Goal: Transaction & Acquisition: Book appointment/travel/reservation

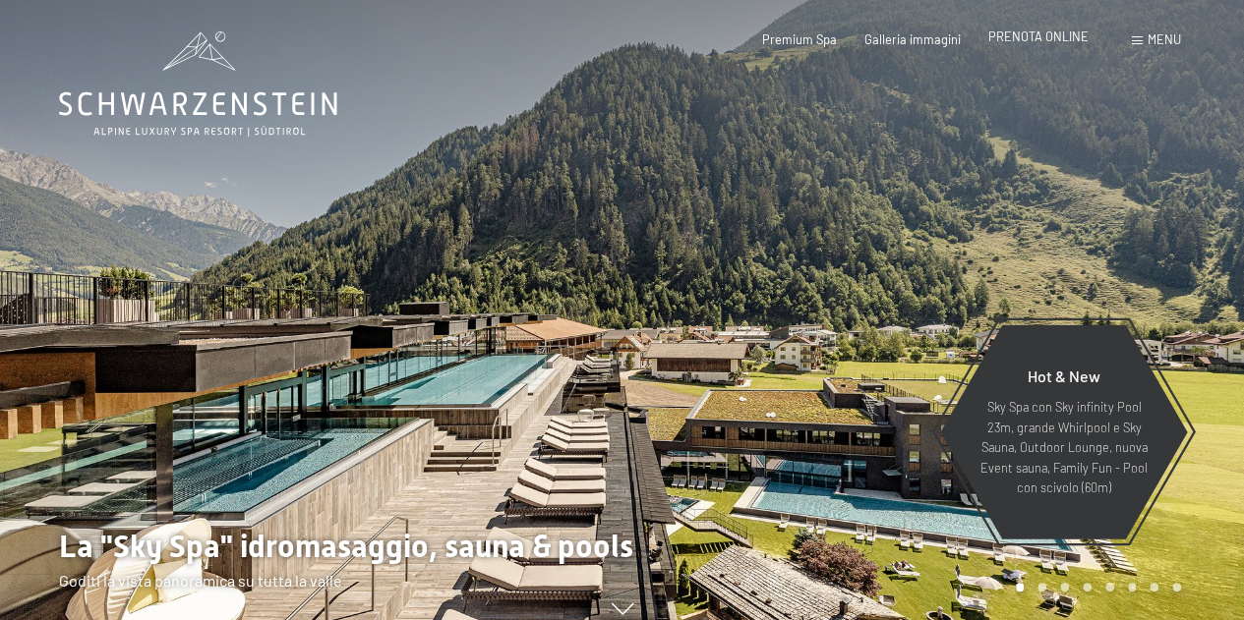
drag, startPoint x: 0, startPoint y: 0, endPoint x: 1052, endPoint y: 35, distance: 1052.7
click at [1052, 35] on span "PRENOTA ONLINE" at bounding box center [1038, 37] width 100 height 16
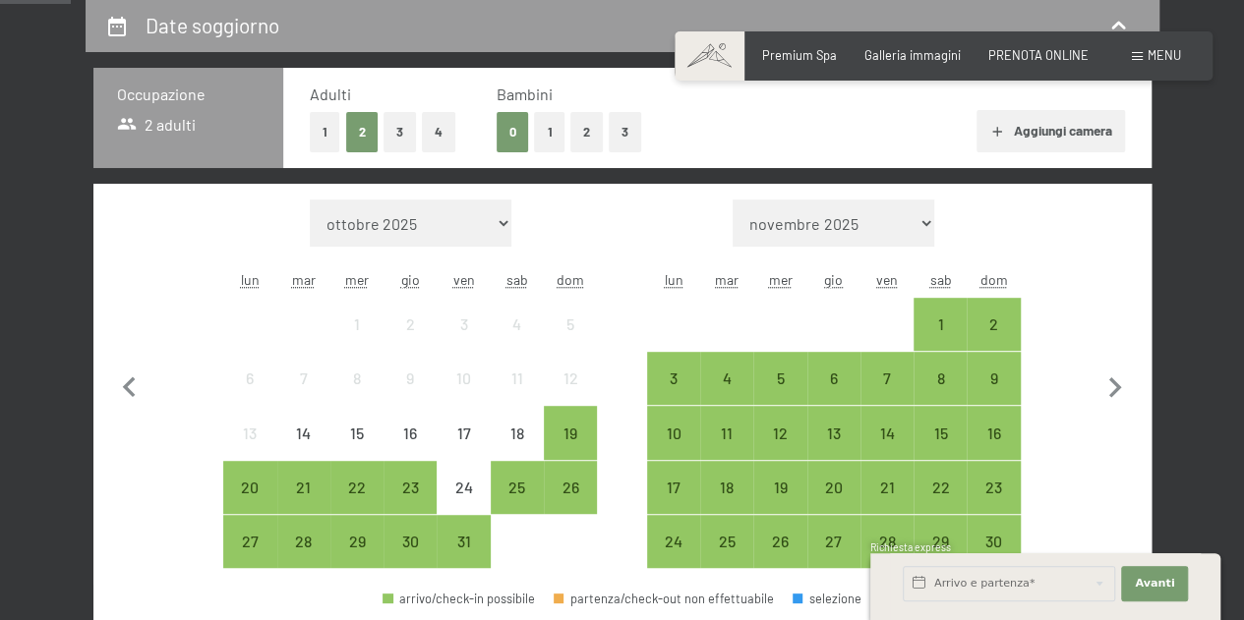
scroll to position [492, 0]
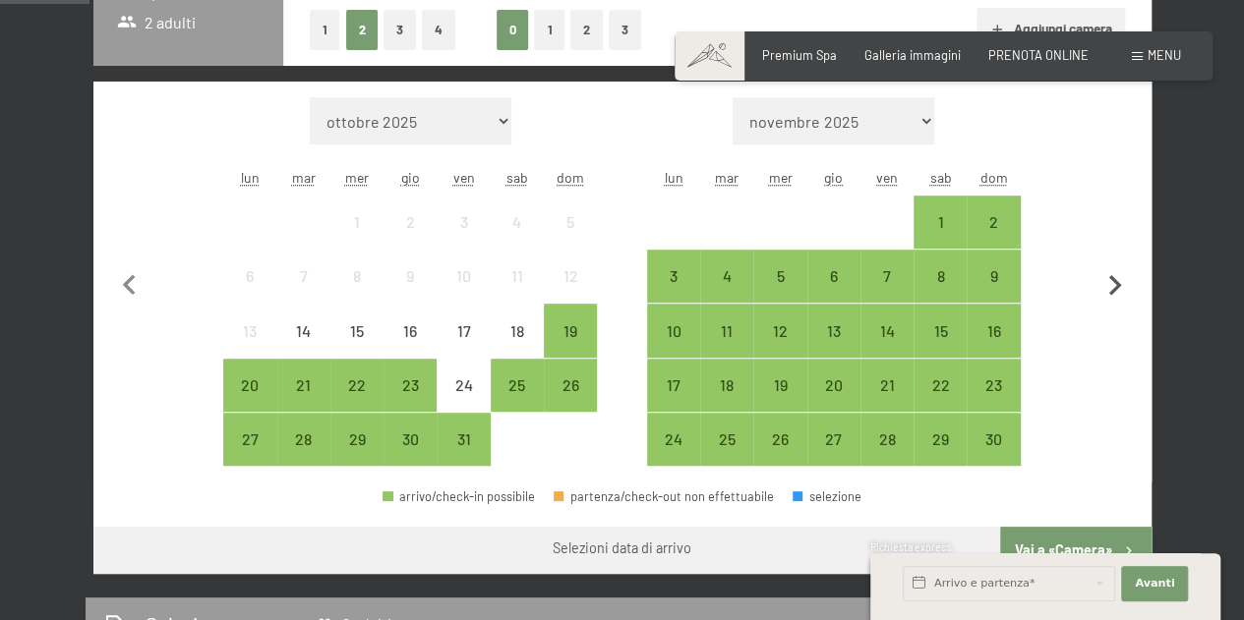
click at [1117, 281] on icon "button" at bounding box center [1115, 285] width 13 height 21
select select "[DATE]"
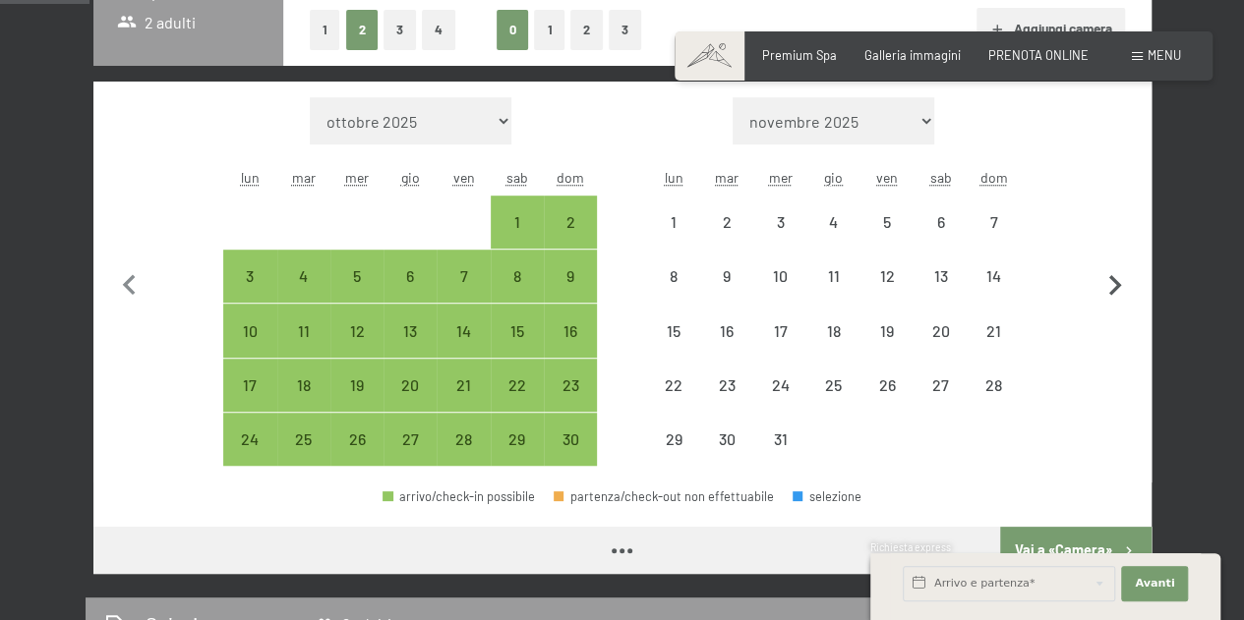
select select "[DATE]"
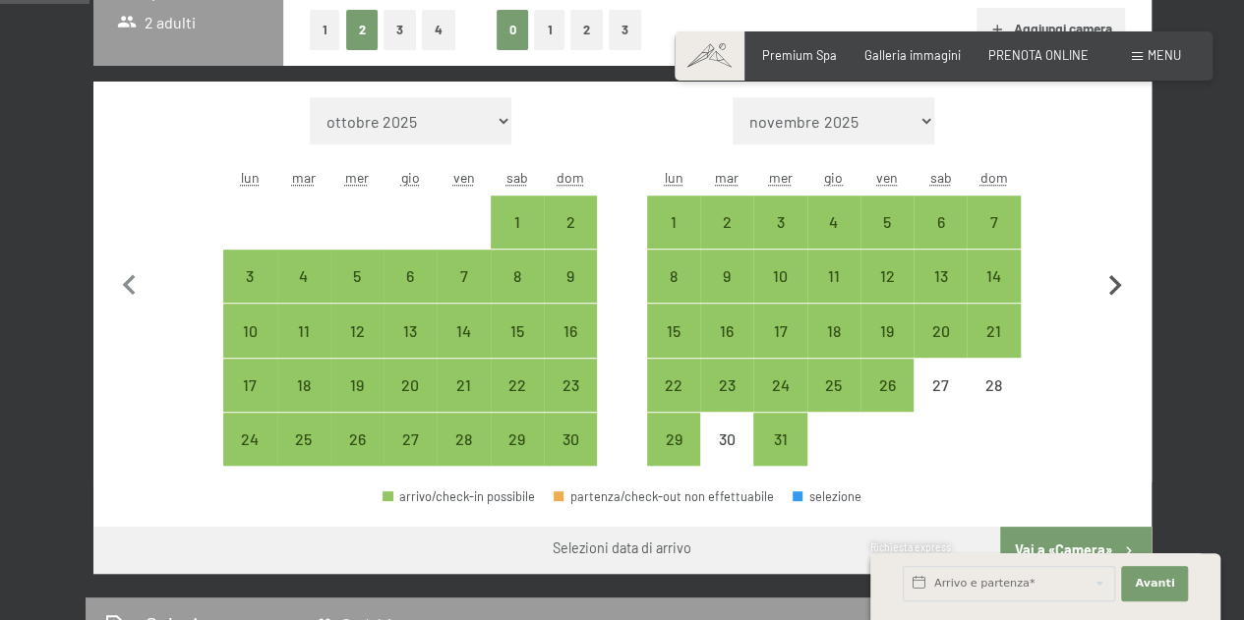
click at [1117, 281] on icon "button" at bounding box center [1115, 285] width 13 height 21
select select "[DATE]"
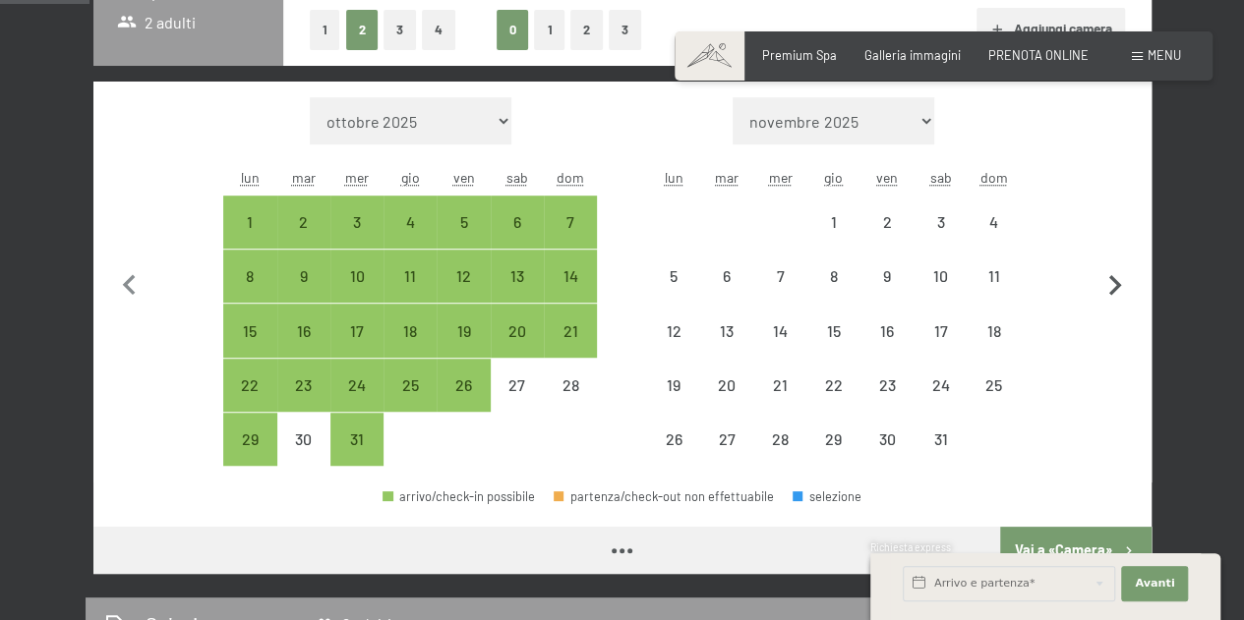
select select "[DATE]"
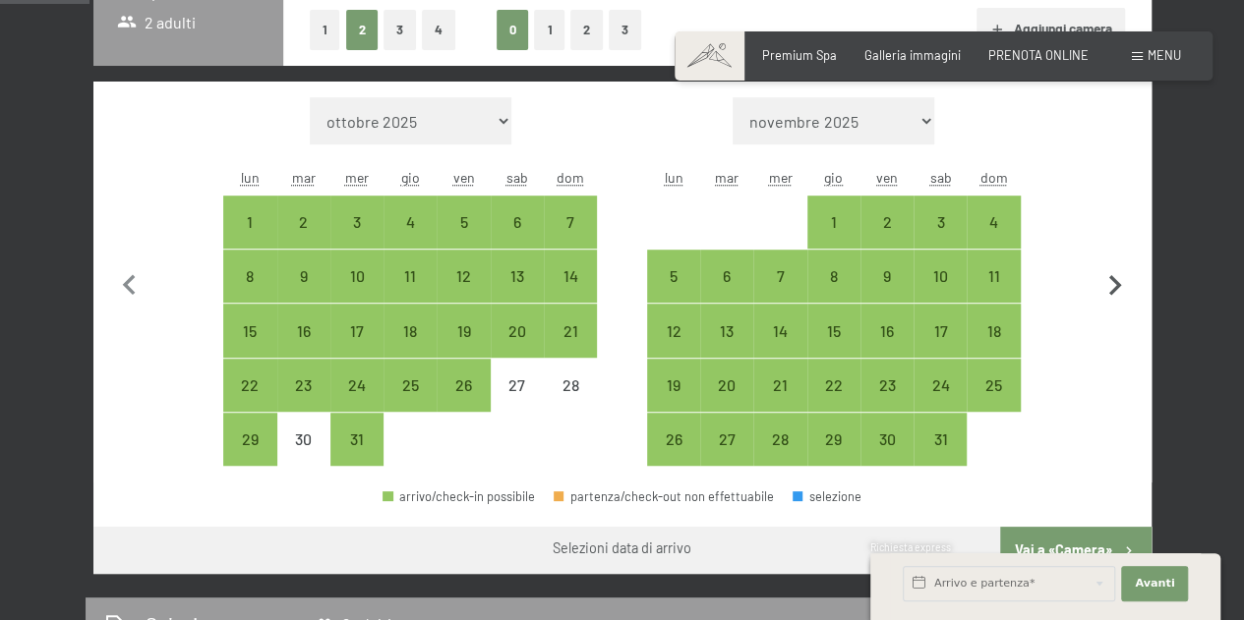
click at [1117, 281] on icon "button" at bounding box center [1115, 285] width 13 height 21
select select "[DATE]"
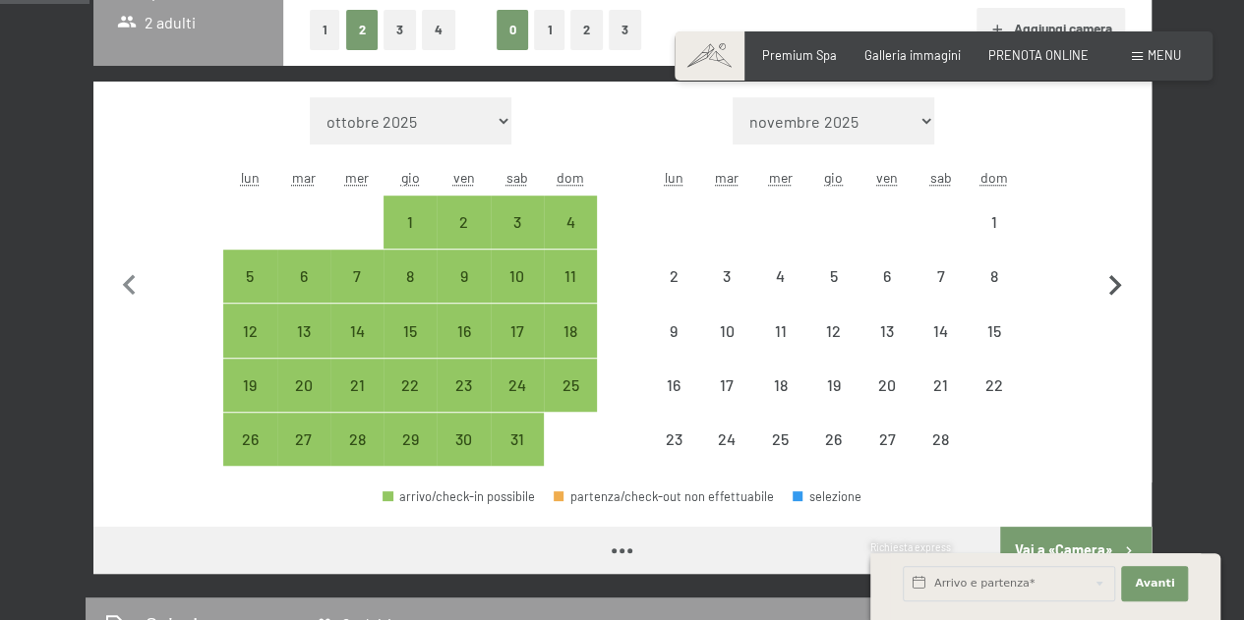
click at [1117, 281] on icon "button" at bounding box center [1115, 285] width 13 height 21
select select "[DATE]"
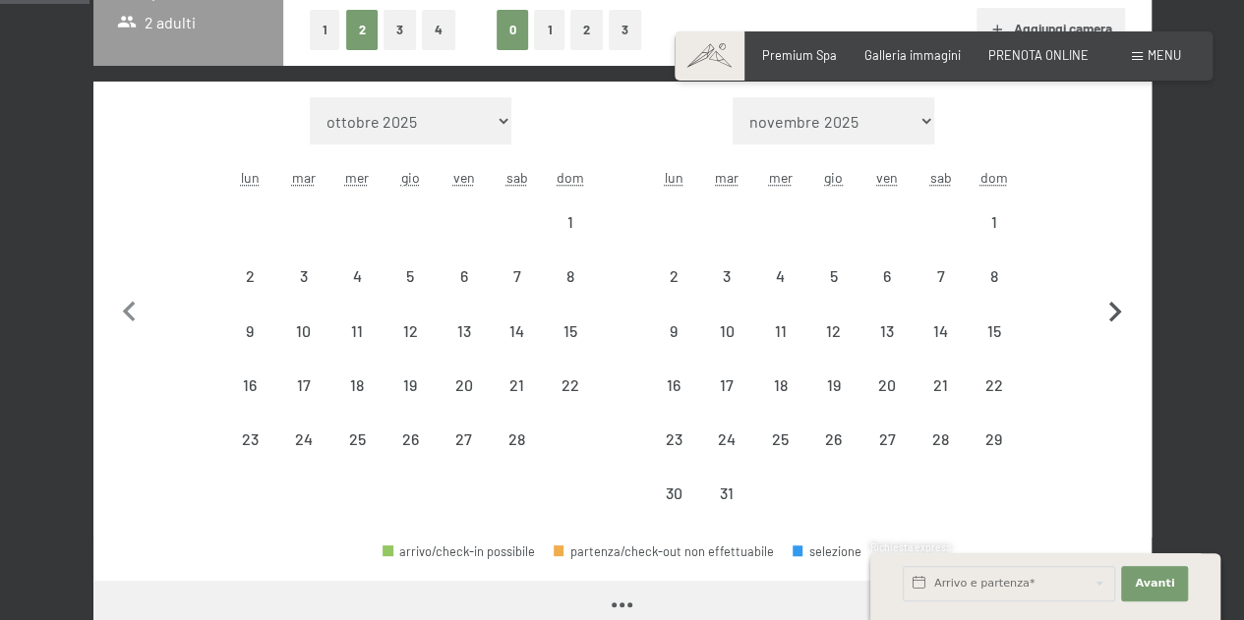
select select "[DATE]"
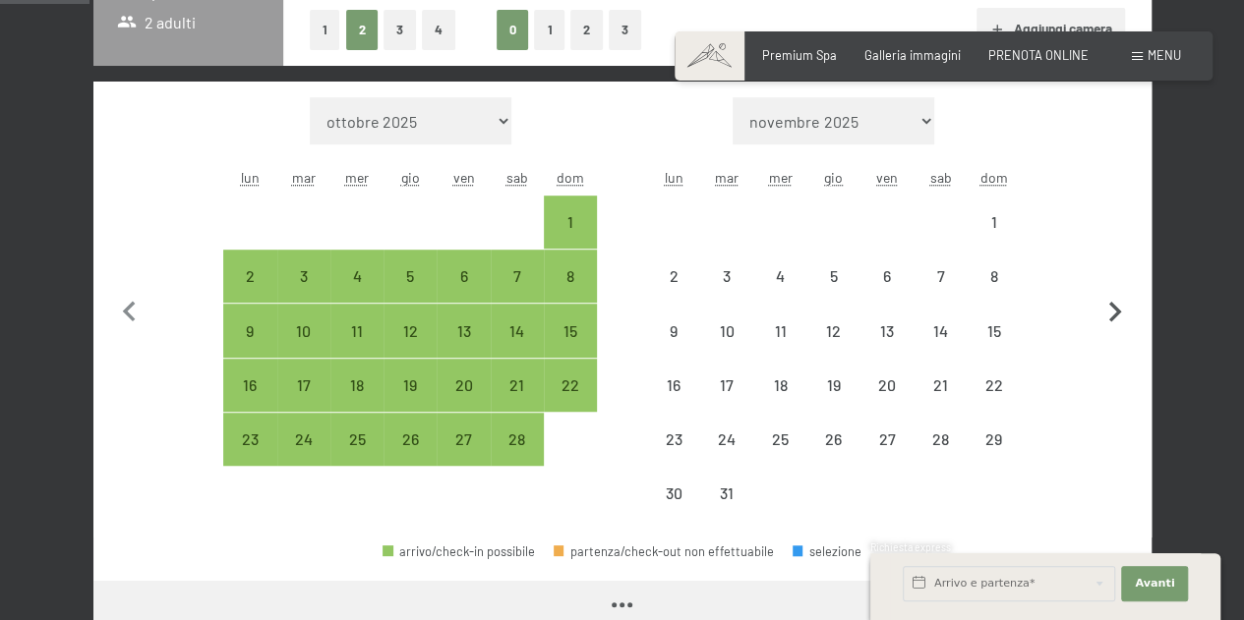
select select "[DATE]"
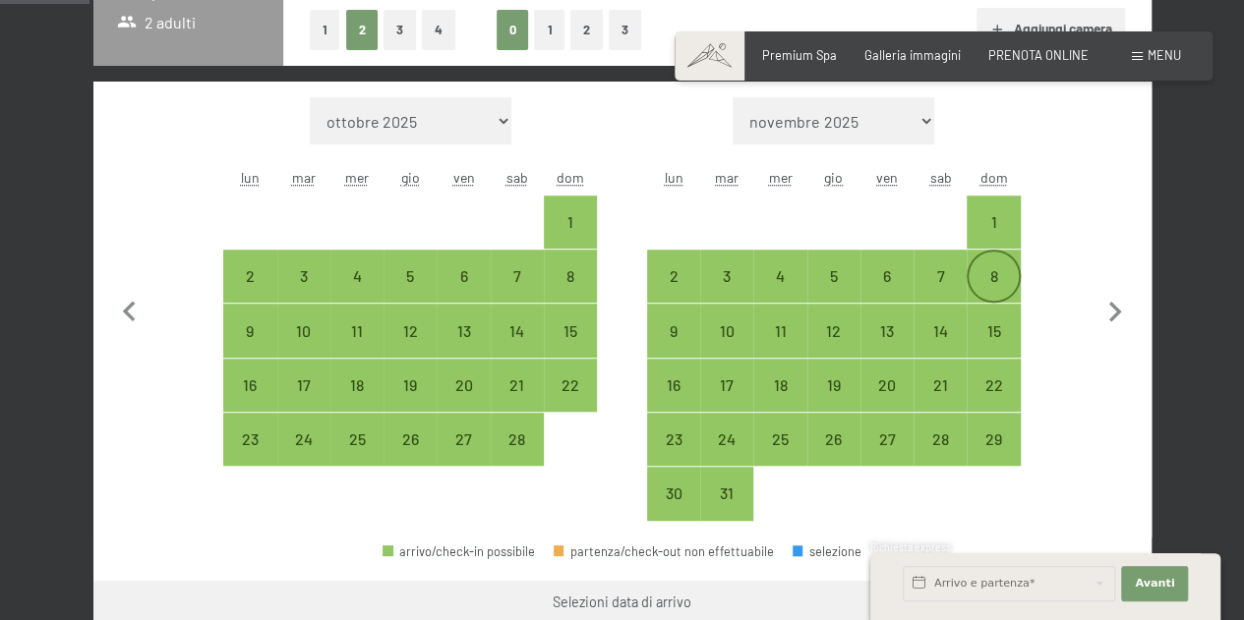
click at [991, 268] on div "8" at bounding box center [993, 292] width 49 height 49
select select "[DATE]"
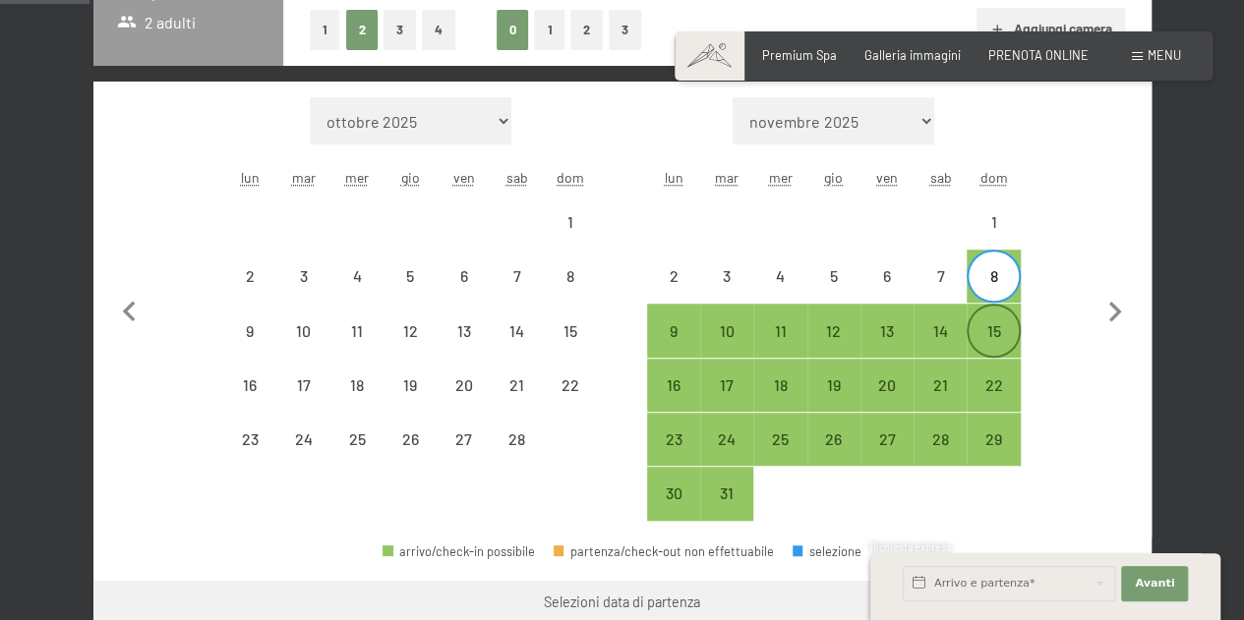
click at [999, 324] on div "15" at bounding box center [993, 348] width 49 height 49
select select "[DATE]"
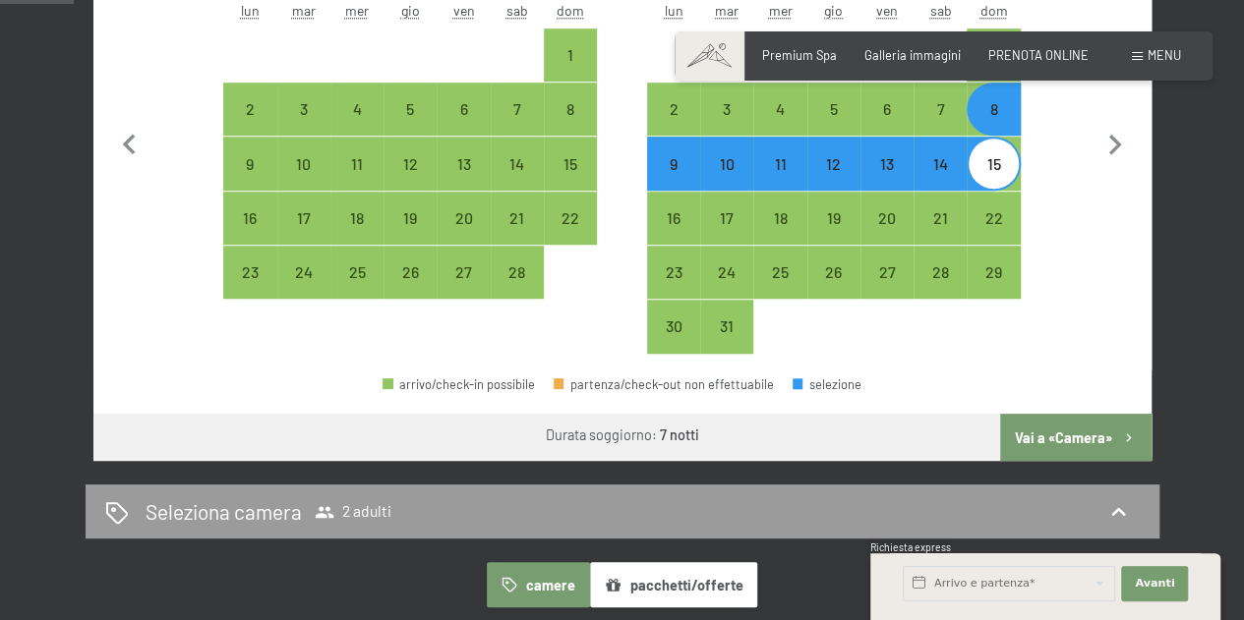
scroll to position [688, 0]
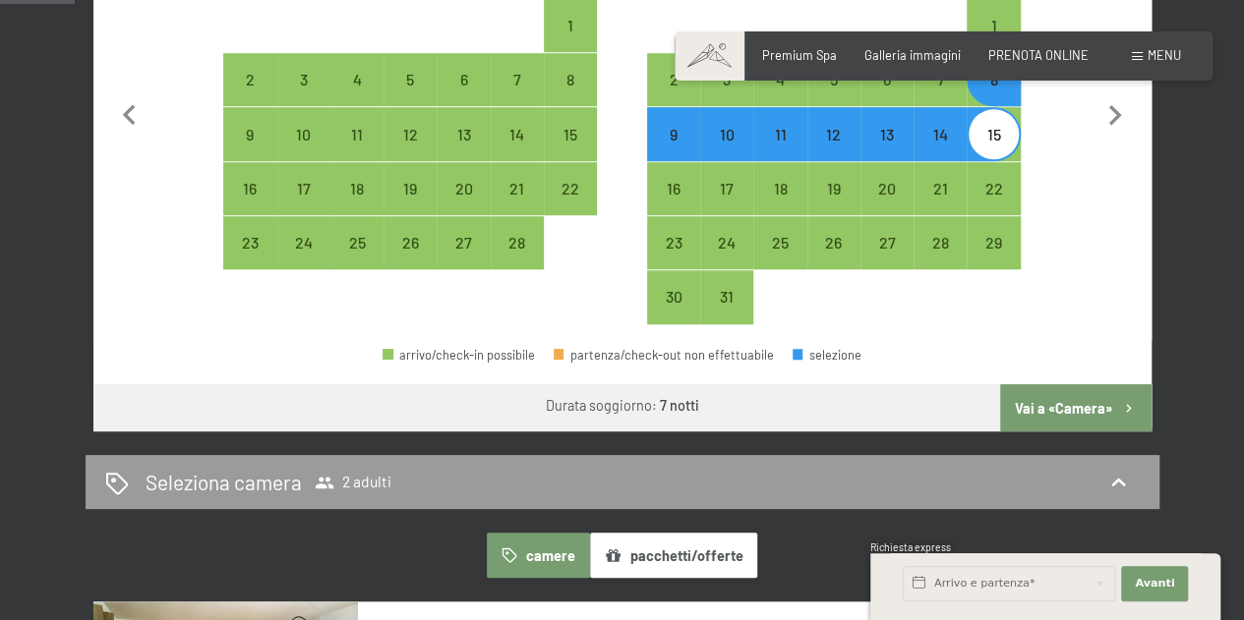
click at [1067, 407] on button "Vai a «Camera»" at bounding box center [1075, 407] width 150 height 47
select select "[DATE]"
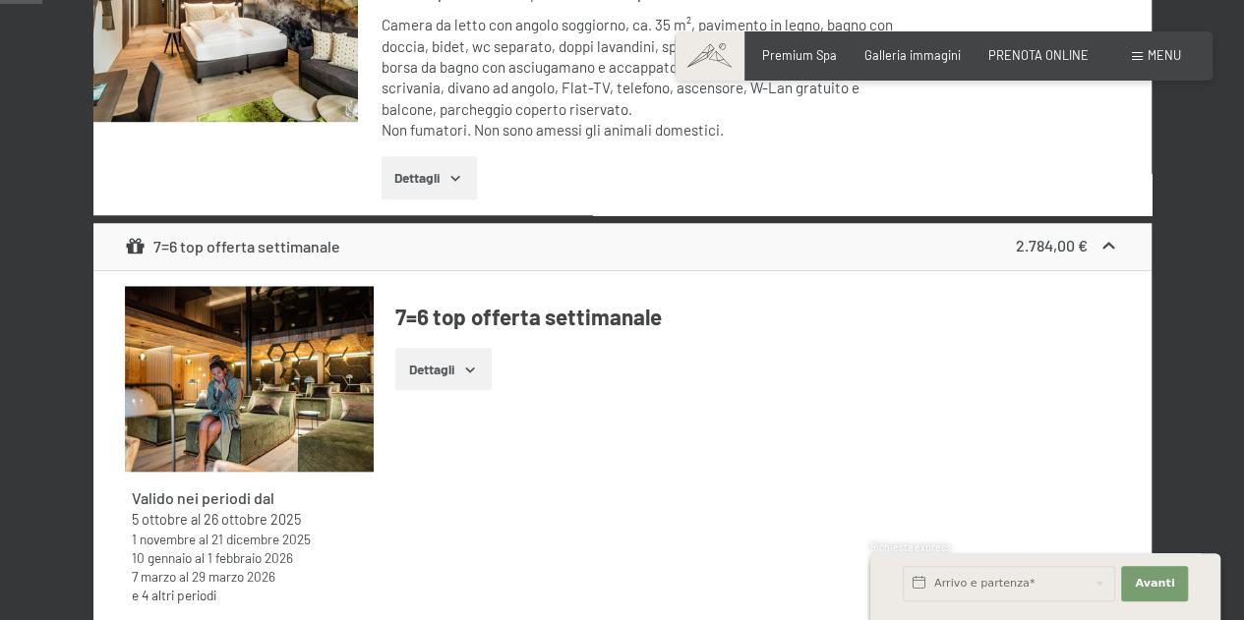
scroll to position [387, 0]
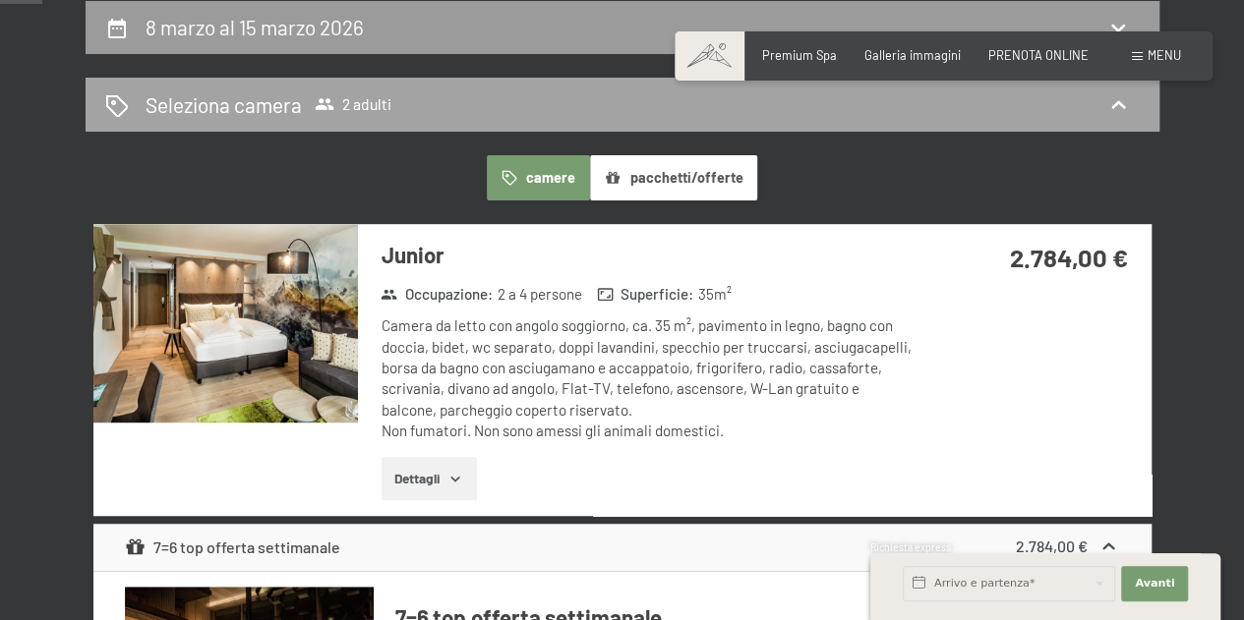
click at [351, 99] on span "2 adulti" at bounding box center [353, 104] width 77 height 20
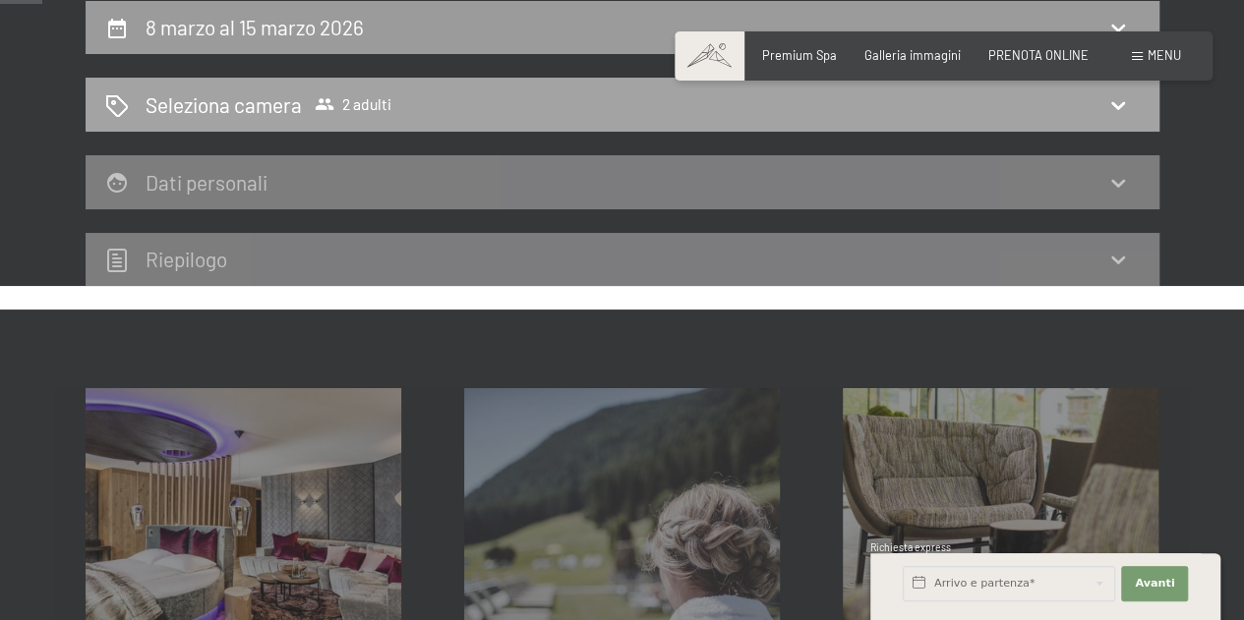
click at [1121, 100] on icon at bounding box center [1118, 105] width 24 height 24
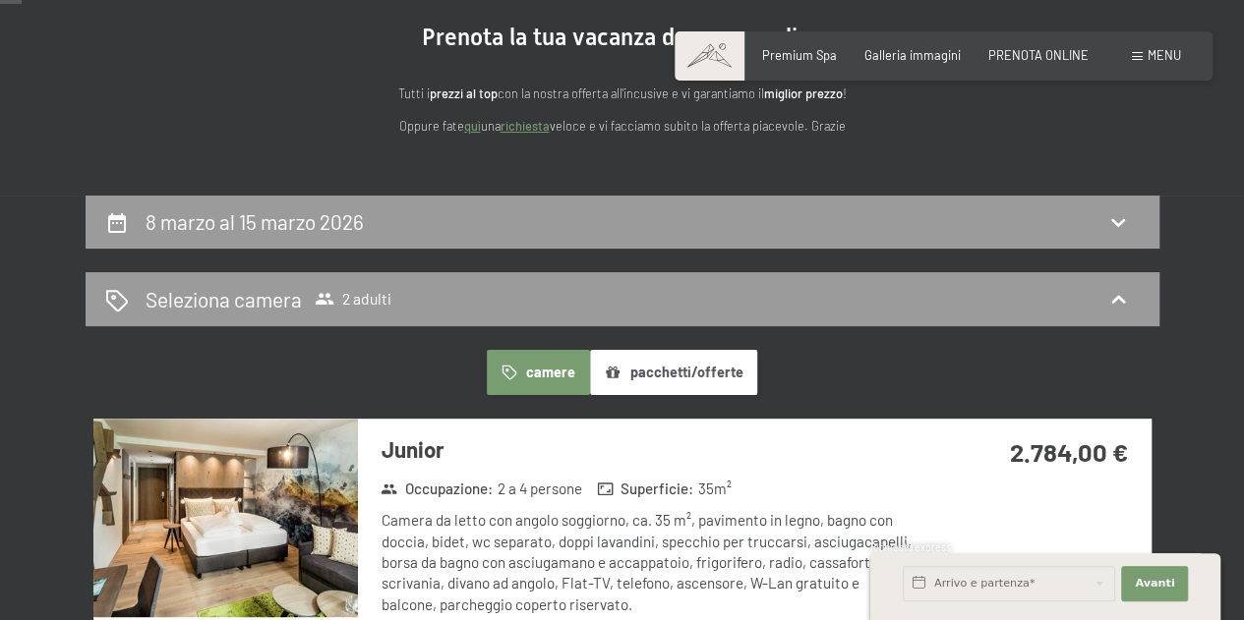
scroll to position [191, 0]
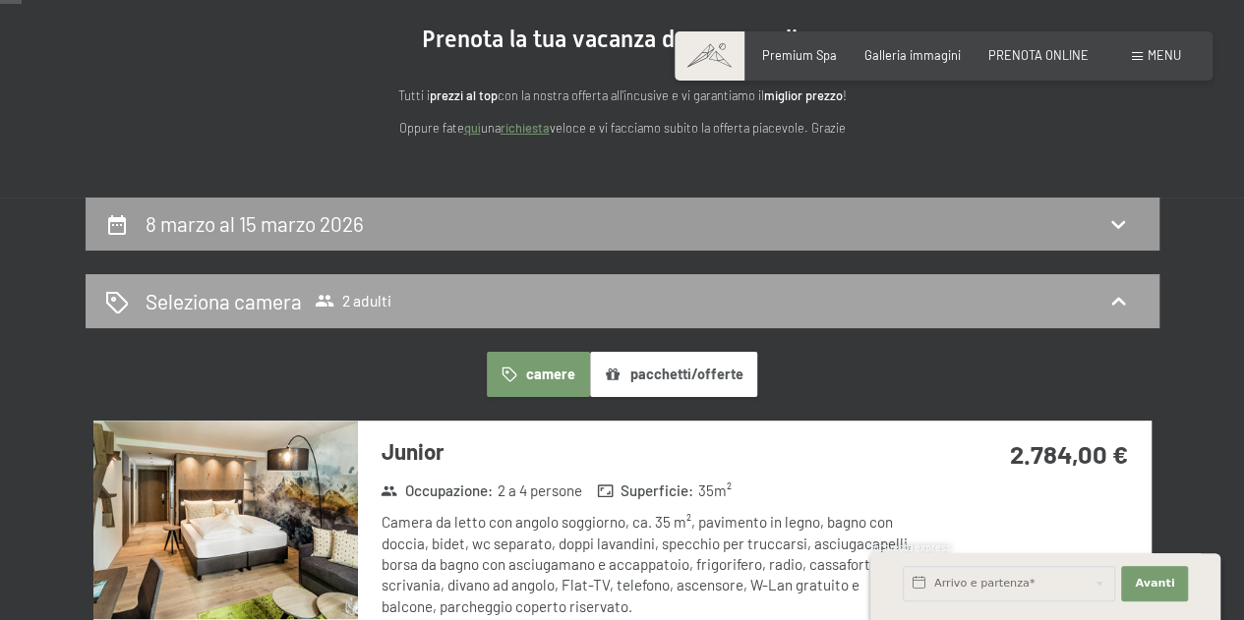
click at [1115, 292] on icon at bounding box center [1118, 302] width 24 height 24
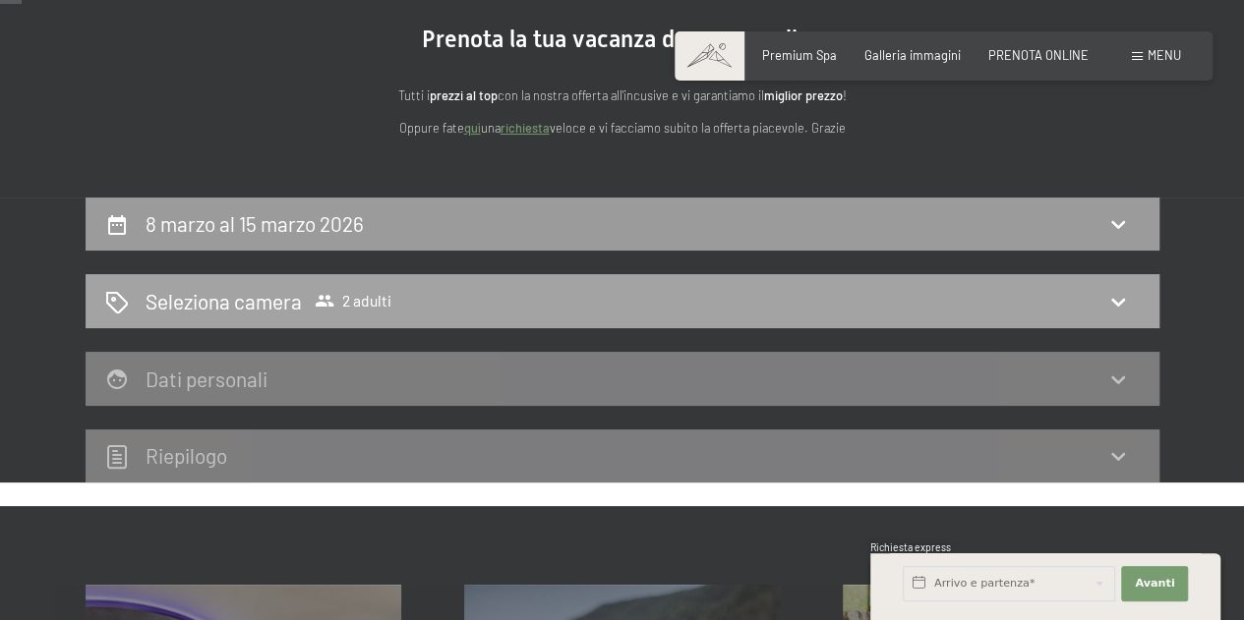
click at [334, 296] on span "2 adulti" at bounding box center [353, 301] width 77 height 20
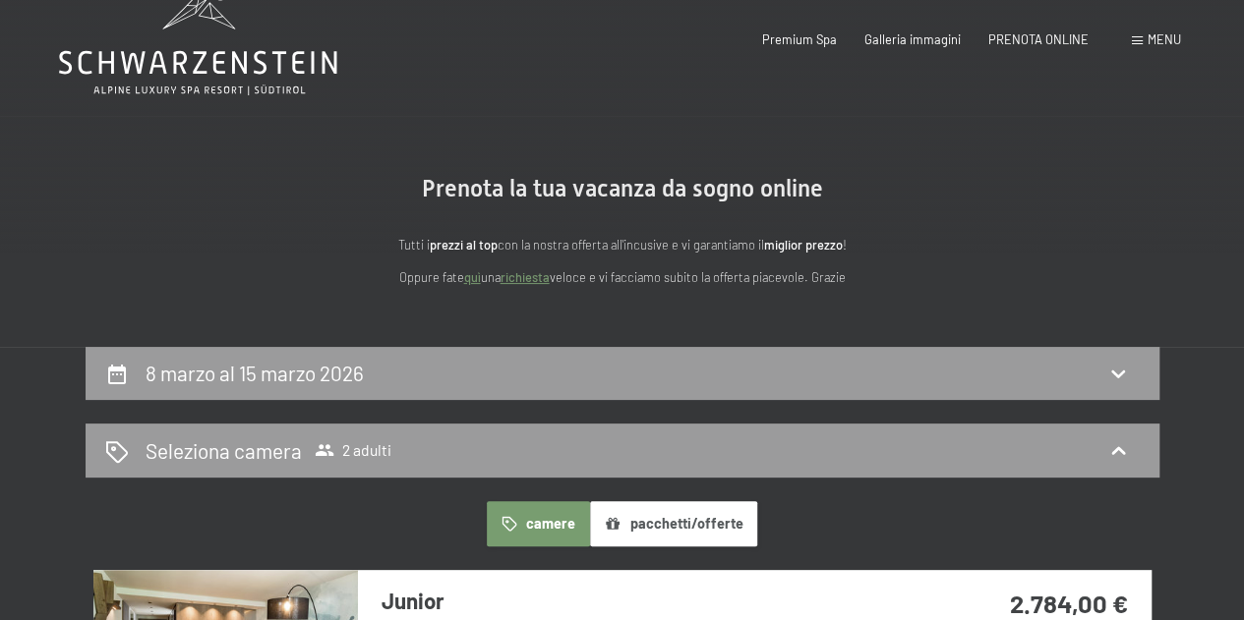
scroll to position [0, 0]
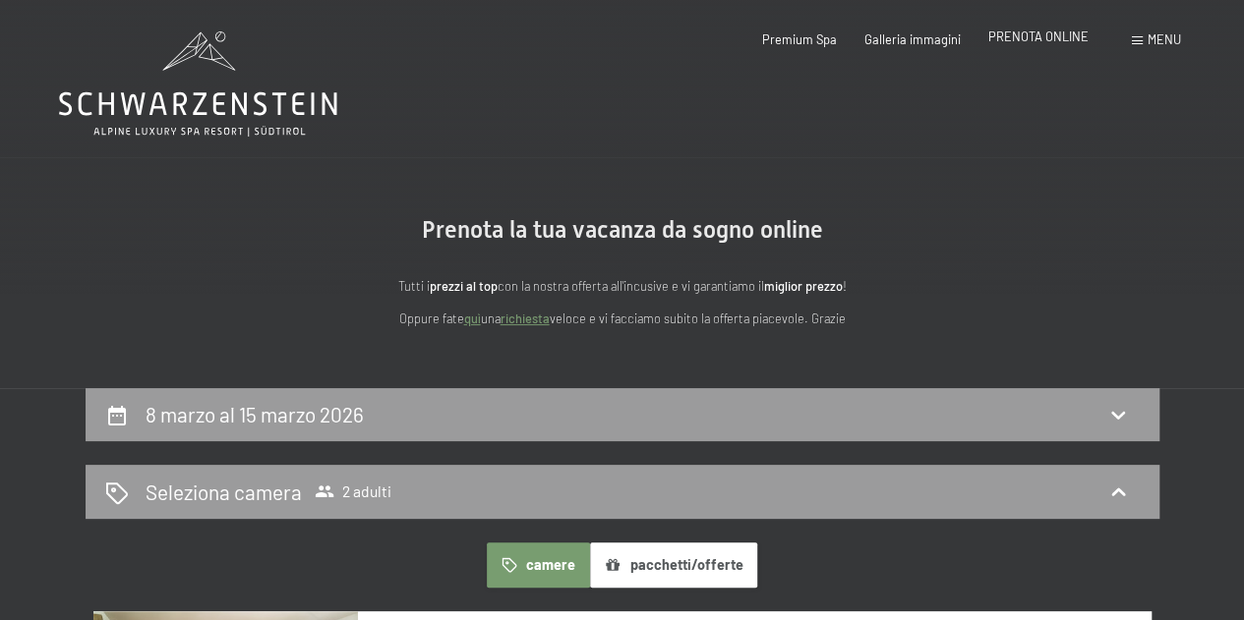
click at [1043, 34] on span "PRENOTA ONLINE" at bounding box center [1038, 37] width 100 height 16
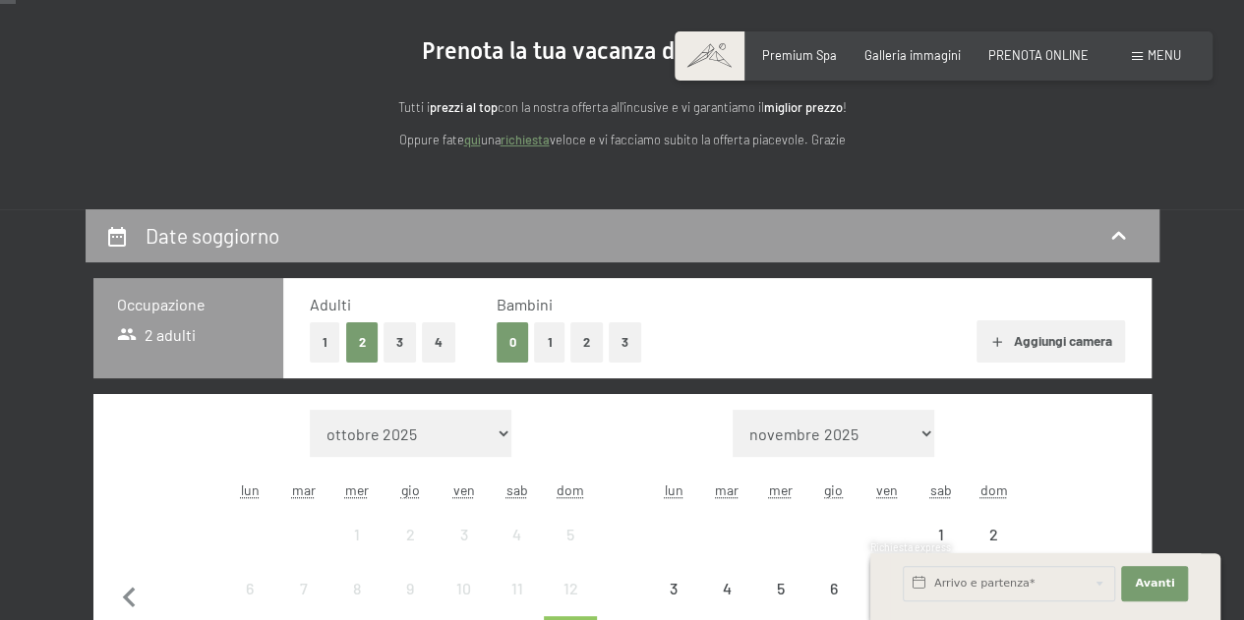
scroll to position [197, 0]
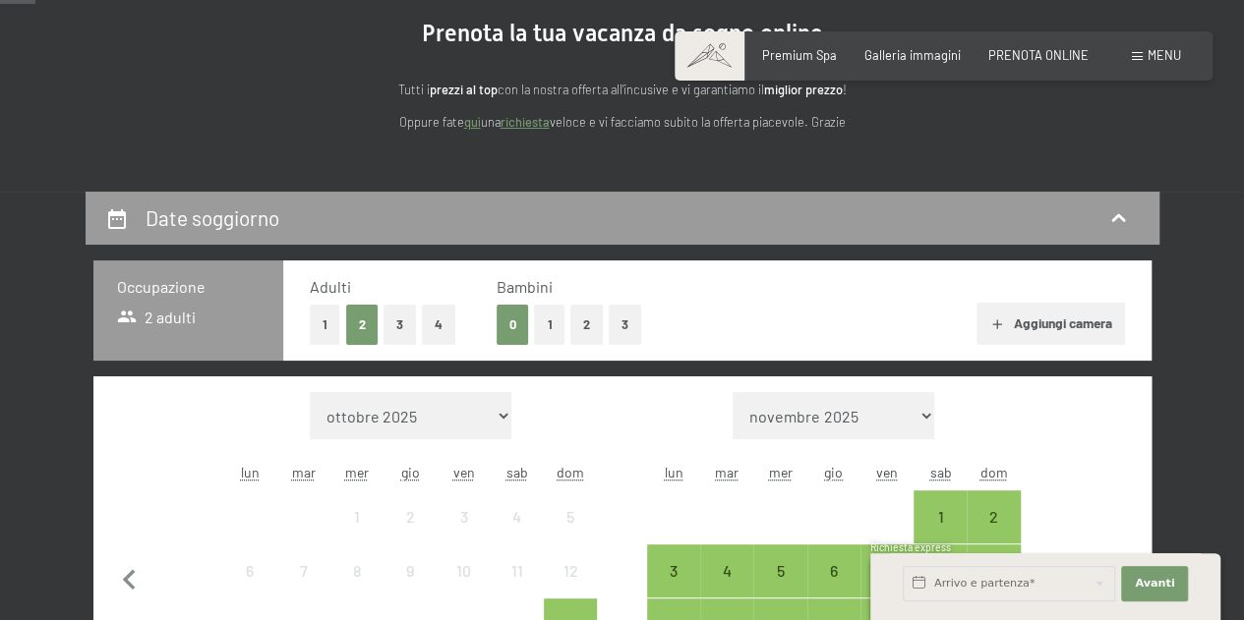
click at [324, 323] on button "1" at bounding box center [325, 325] width 30 height 40
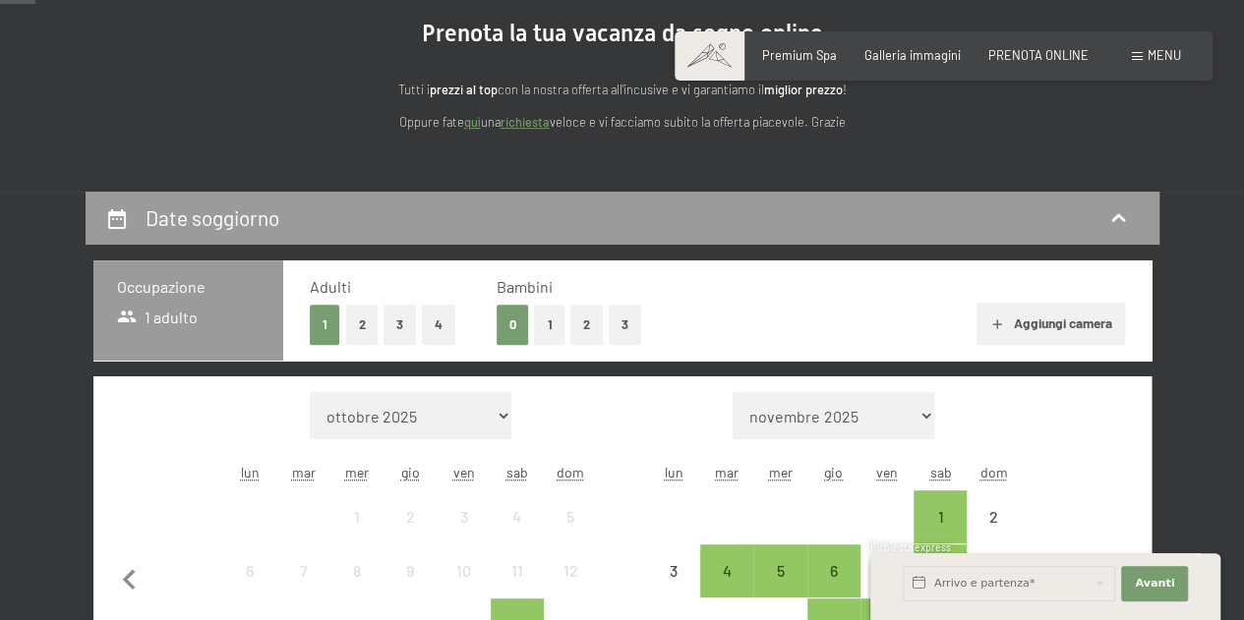
click at [545, 319] on button "1" at bounding box center [549, 325] width 30 height 40
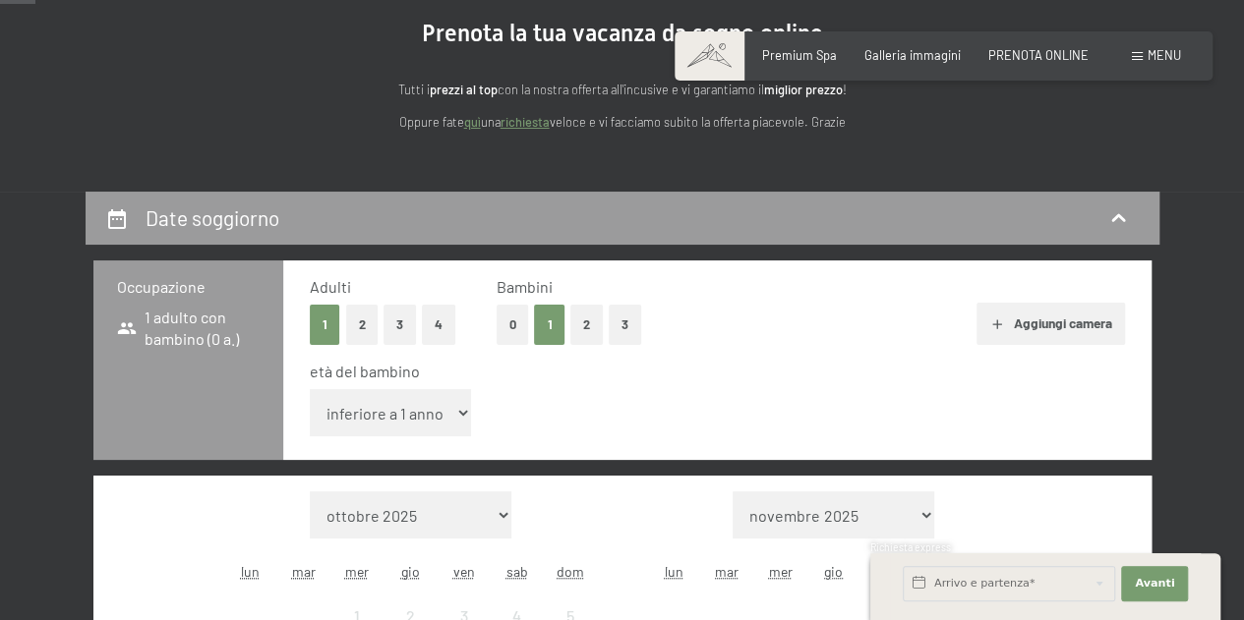
click at [459, 405] on select "inferiore a 1 anno 1 anno 2 anni 3 anni 4 anni 5 anni 6 anni 7 anni 8 anni 9 an…" at bounding box center [391, 412] width 162 height 47
select select "15"
click at [310, 389] on select "inferiore a 1 anno 1 anno 2 anni 3 anni 4 anni 5 anni 6 anni 7 anni 8 anni 9 an…" at bounding box center [391, 412] width 162 height 47
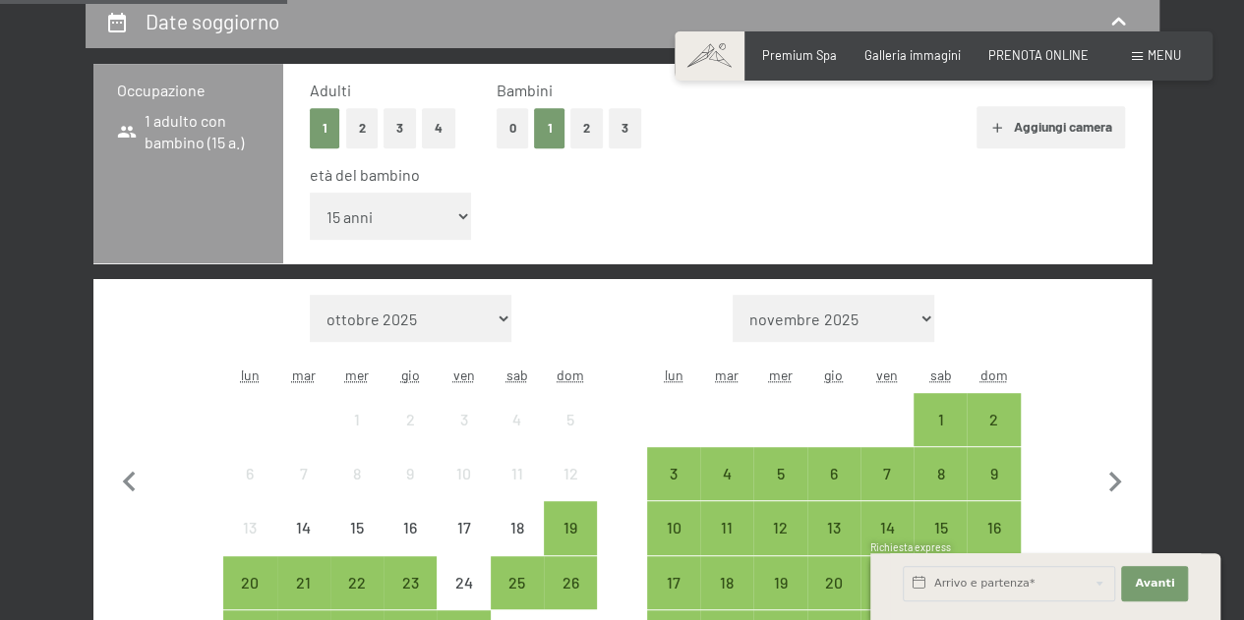
scroll to position [492, 0]
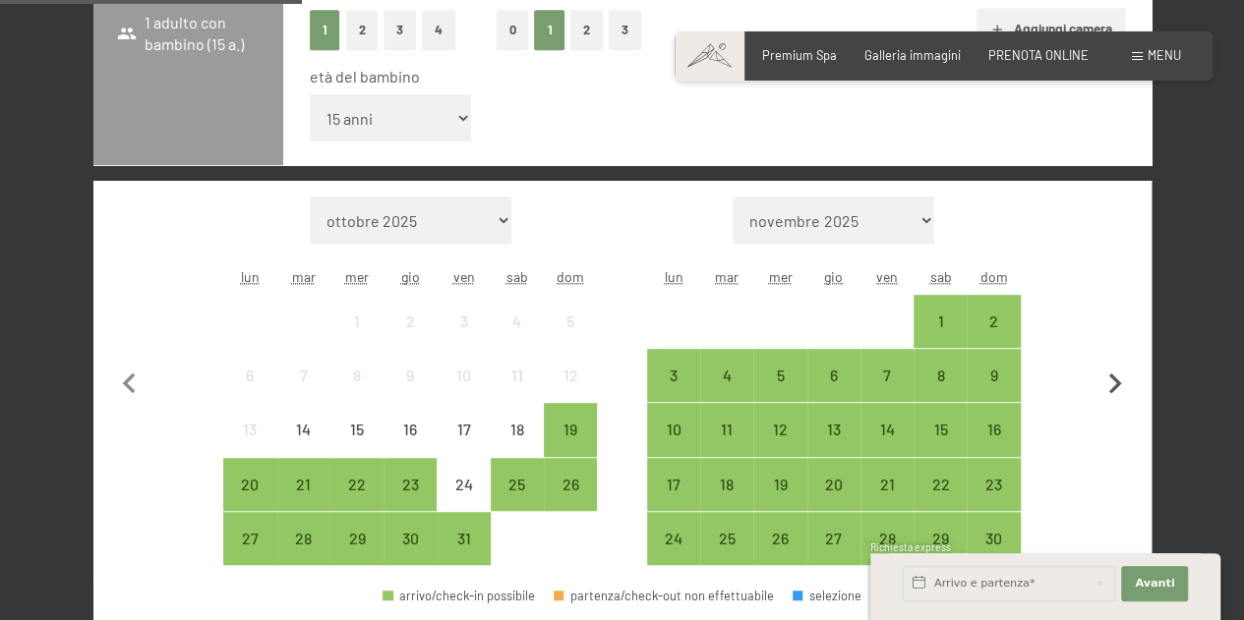
click at [1113, 381] on icon "button" at bounding box center [1114, 384] width 41 height 41
select select "[DATE]"
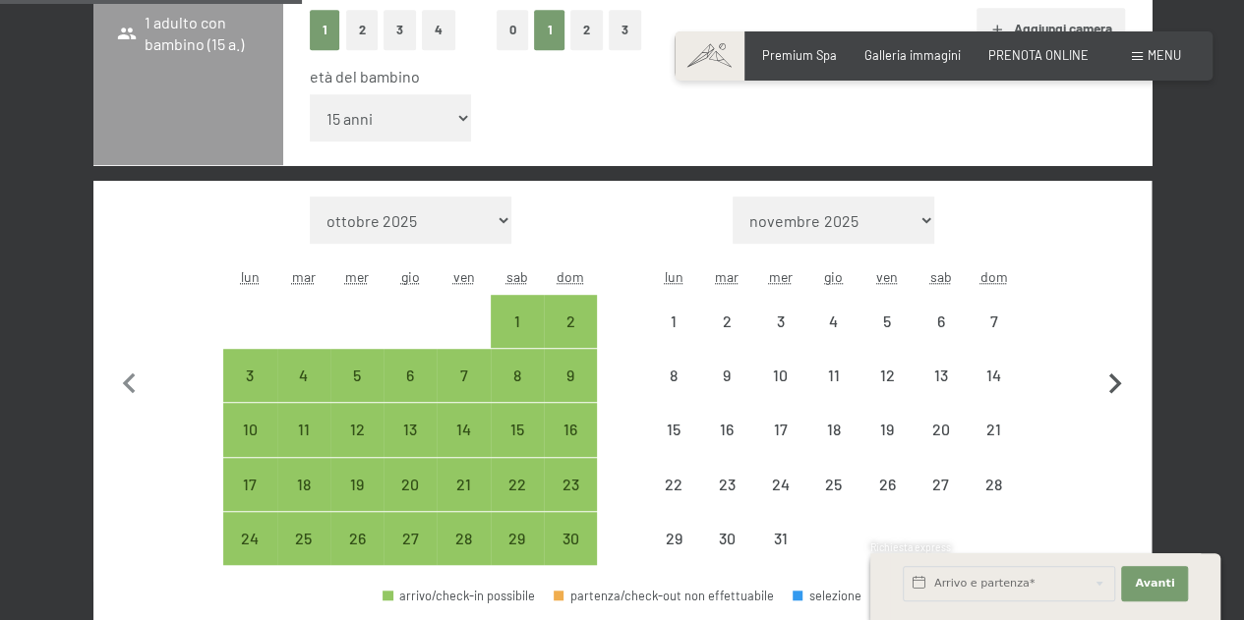
click at [1113, 381] on icon "button" at bounding box center [1114, 384] width 41 height 41
select select "[DATE]"
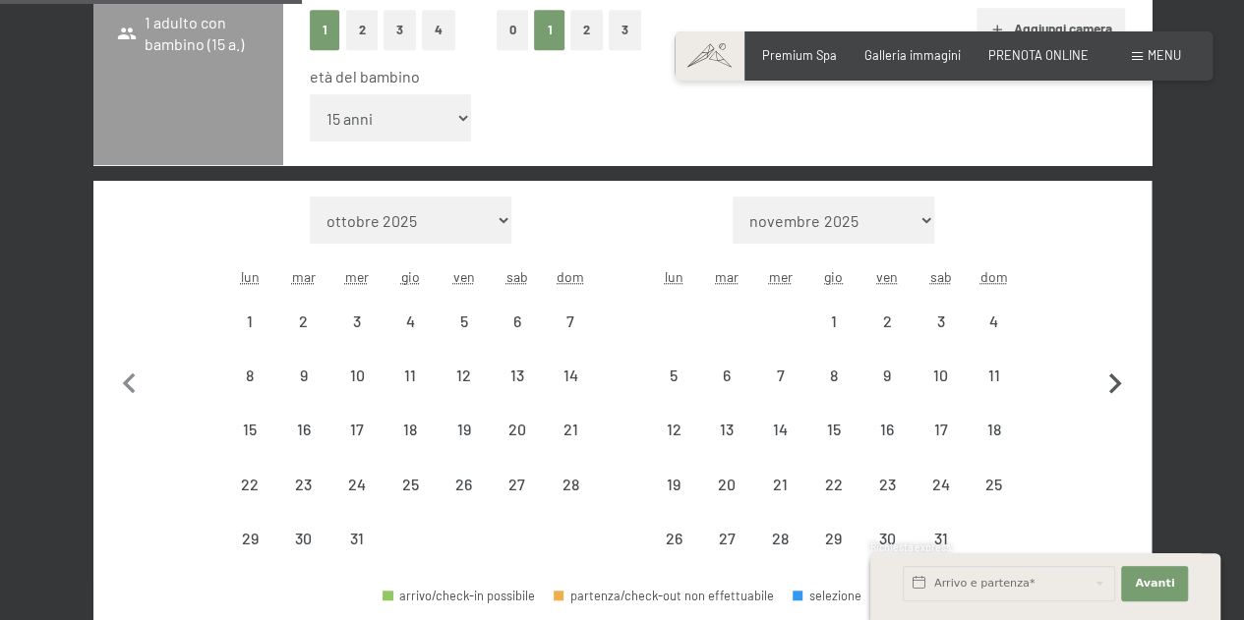
click at [1113, 381] on icon "button" at bounding box center [1114, 384] width 41 height 41
select select "[DATE]"
click at [1112, 379] on icon "button" at bounding box center [1114, 384] width 41 height 41
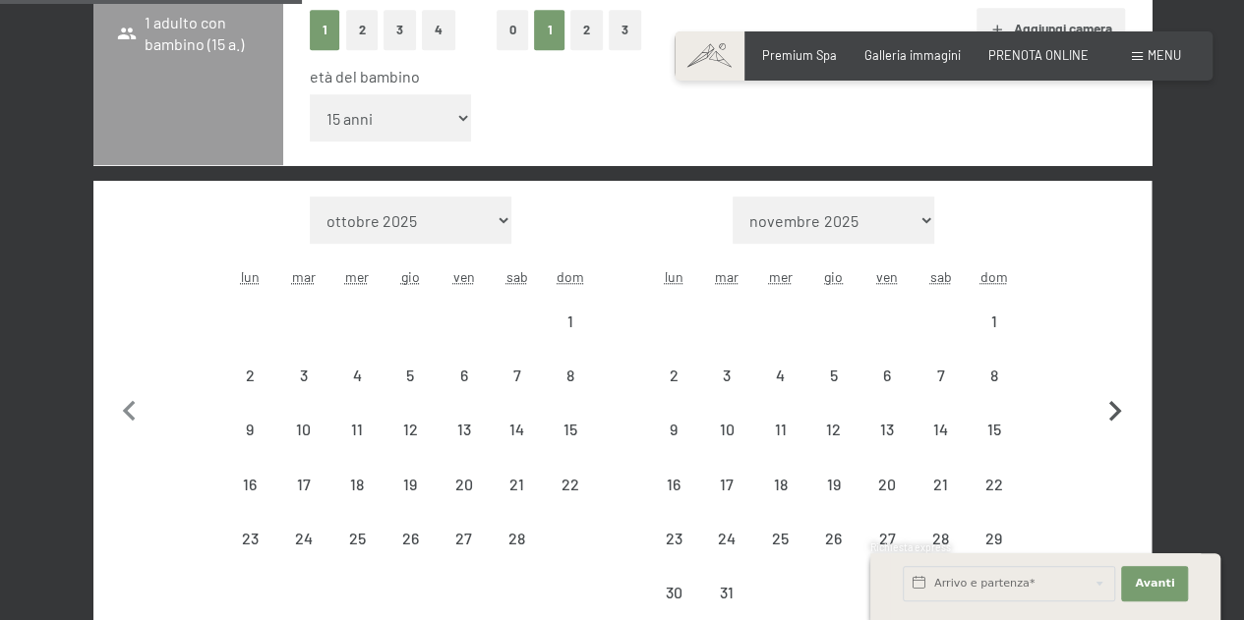
select select "[DATE]"
click at [1112, 378] on button "button" at bounding box center [1114, 409] width 41 height 424
select select "[DATE]"
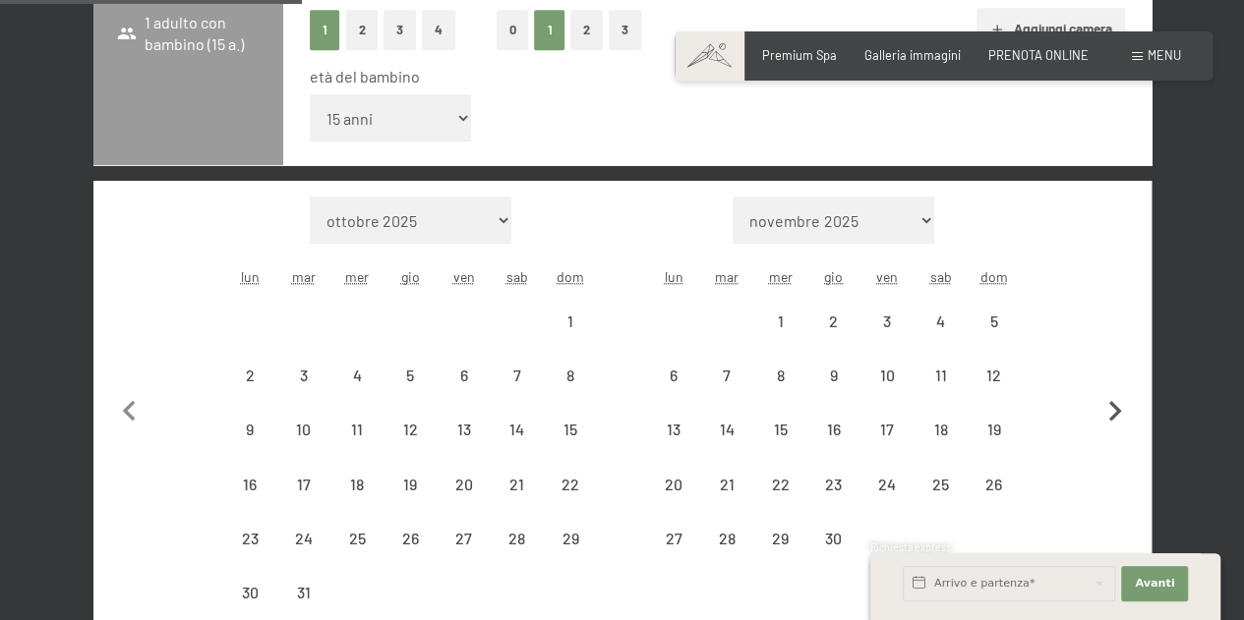
select select "[DATE]"
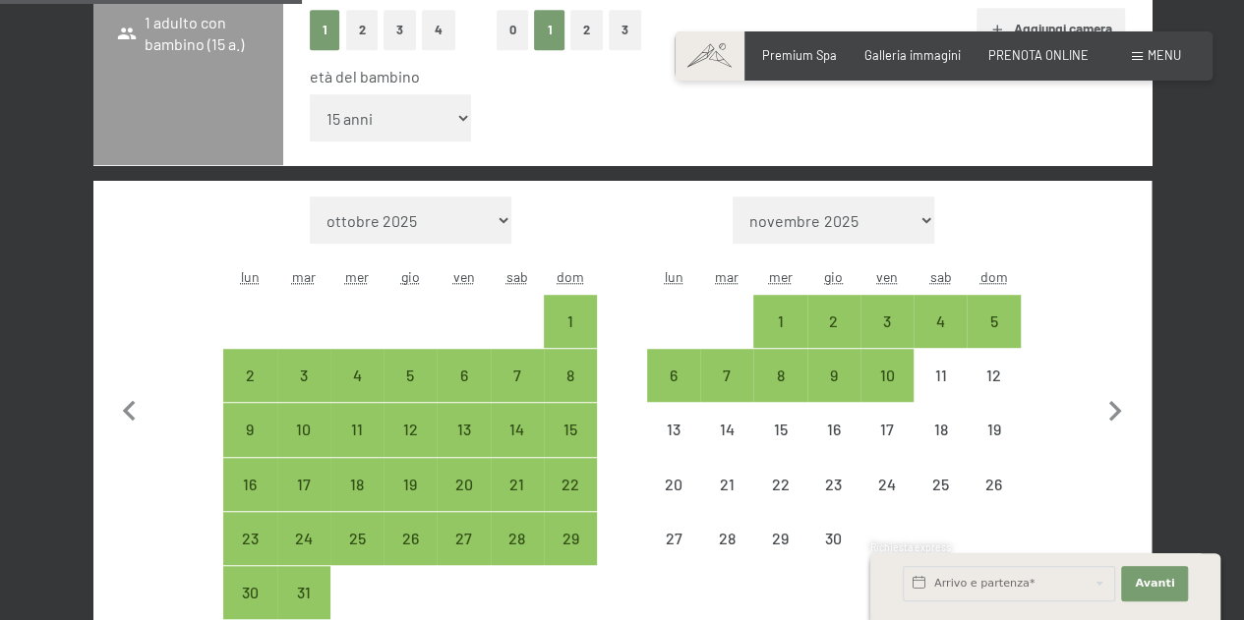
click at [518, 375] on span "Consenso marketing*" at bounding box center [506, 367] width 148 height 20
click at [422, 375] on input "Consenso marketing*" at bounding box center [412, 367] width 20 height 20
drag, startPoint x: 522, startPoint y: 367, endPoint x: 533, endPoint y: 365, distance: 11.0
click at [527, 366] on span "Consenso marketing*" at bounding box center [506, 367] width 148 height 20
click at [422, 366] on input "Consenso marketing*" at bounding box center [412, 367] width 20 height 20
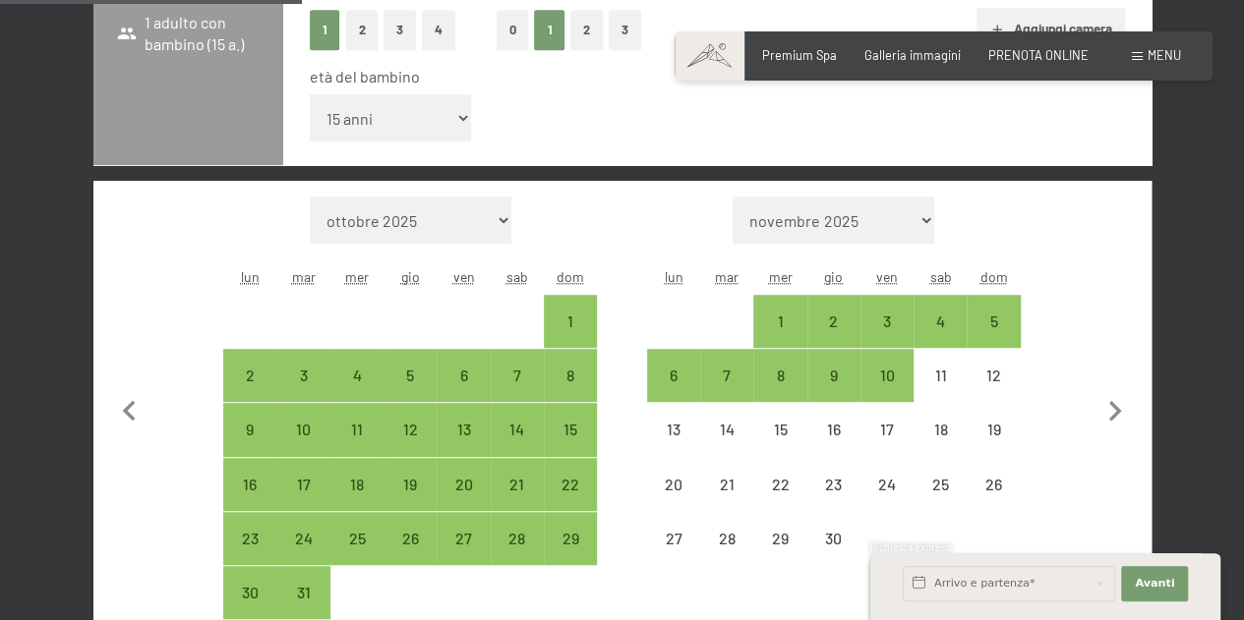
checkbox input "false"
click at [580, 312] on div "1" at bounding box center [570, 321] width 49 height 49
select select "[DATE]"
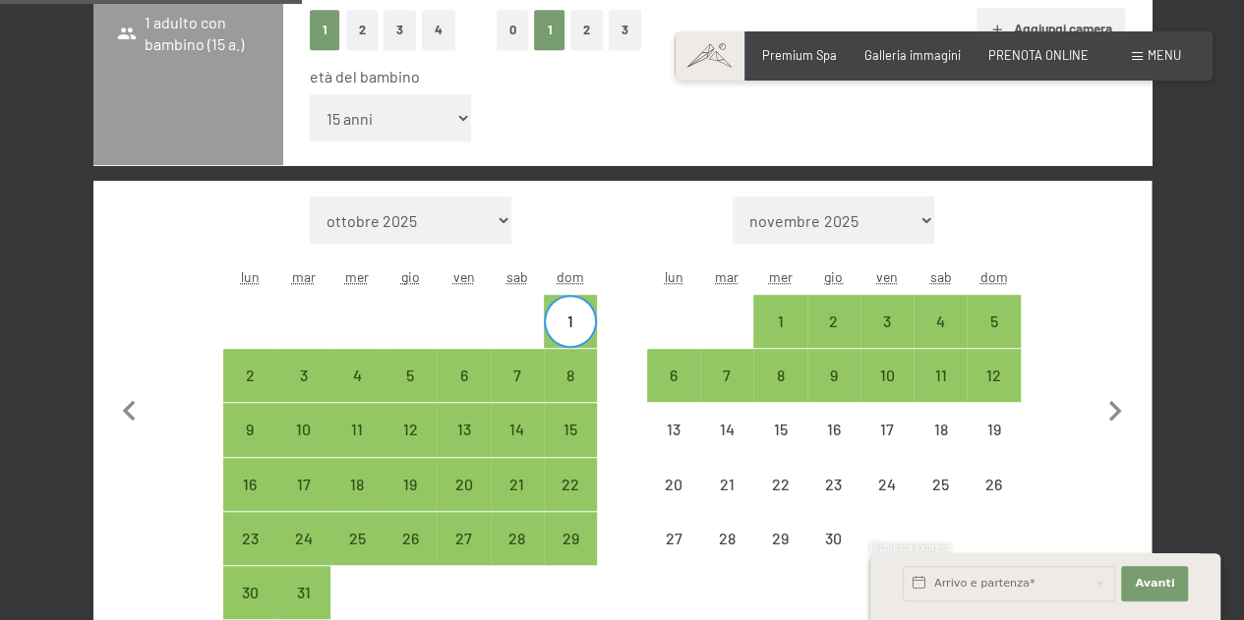
click at [574, 320] on div "1" at bounding box center [570, 338] width 49 height 49
select select "[DATE]"
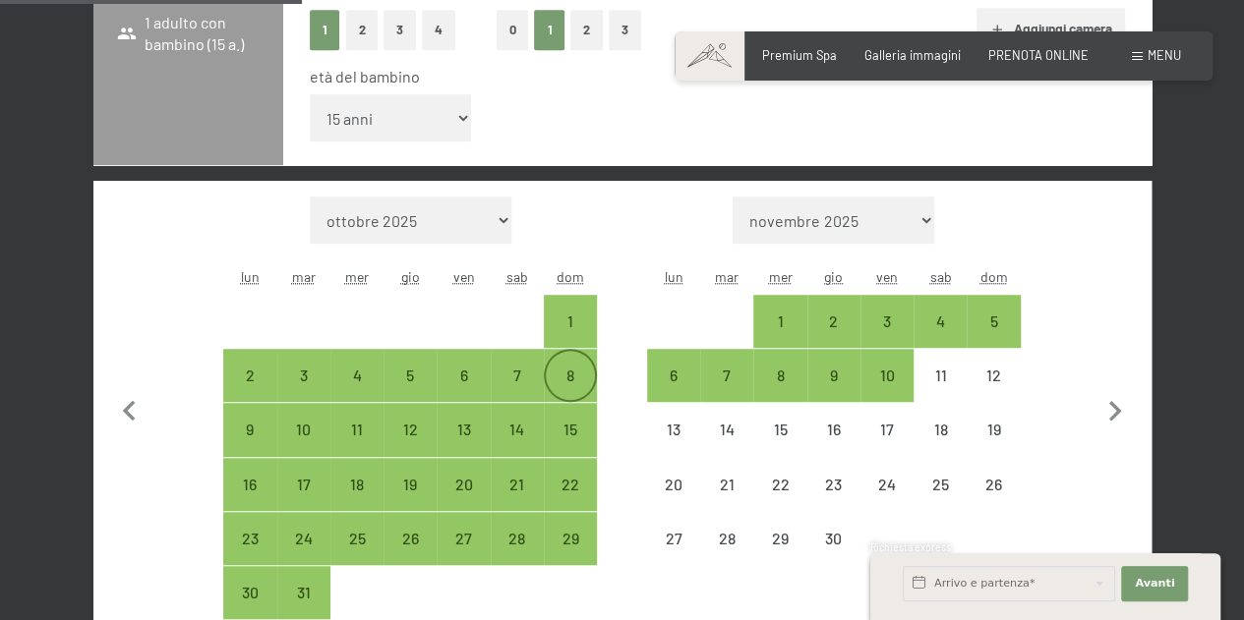
click at [564, 376] on div "8" at bounding box center [570, 392] width 49 height 49
select select "[DATE]"
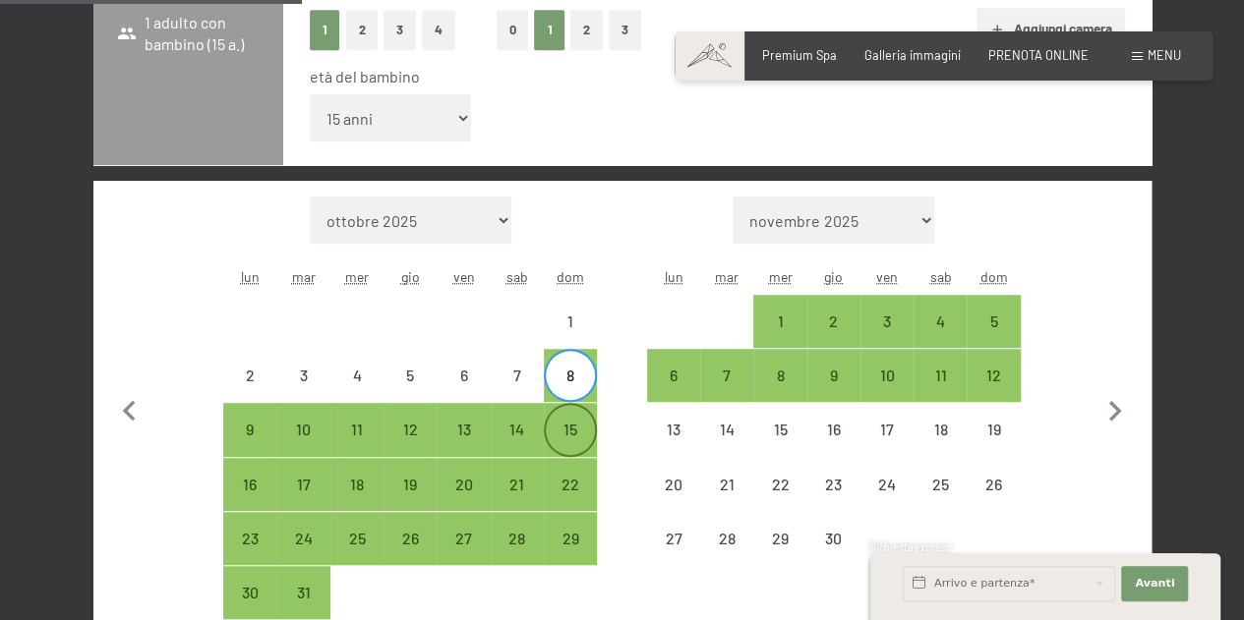
click at [570, 430] on div "15" at bounding box center [570, 446] width 49 height 49
select select "[DATE]"
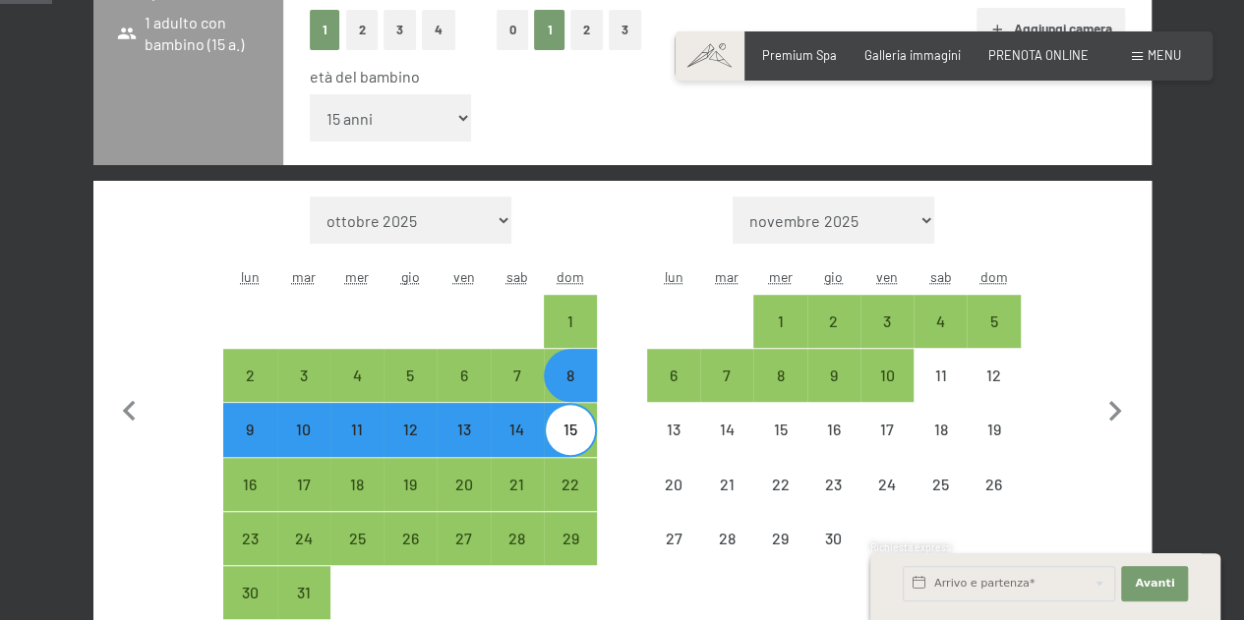
click at [517, 372] on span "Consenso marketing*" at bounding box center [506, 367] width 148 height 20
click at [422, 372] on input "Consenso marketing*" at bounding box center [412, 367] width 20 height 20
click at [517, 371] on span "Consenso marketing*" at bounding box center [506, 367] width 148 height 20
click at [422, 371] on input "Consenso marketing*" at bounding box center [412, 367] width 20 height 20
checkbox input "false"
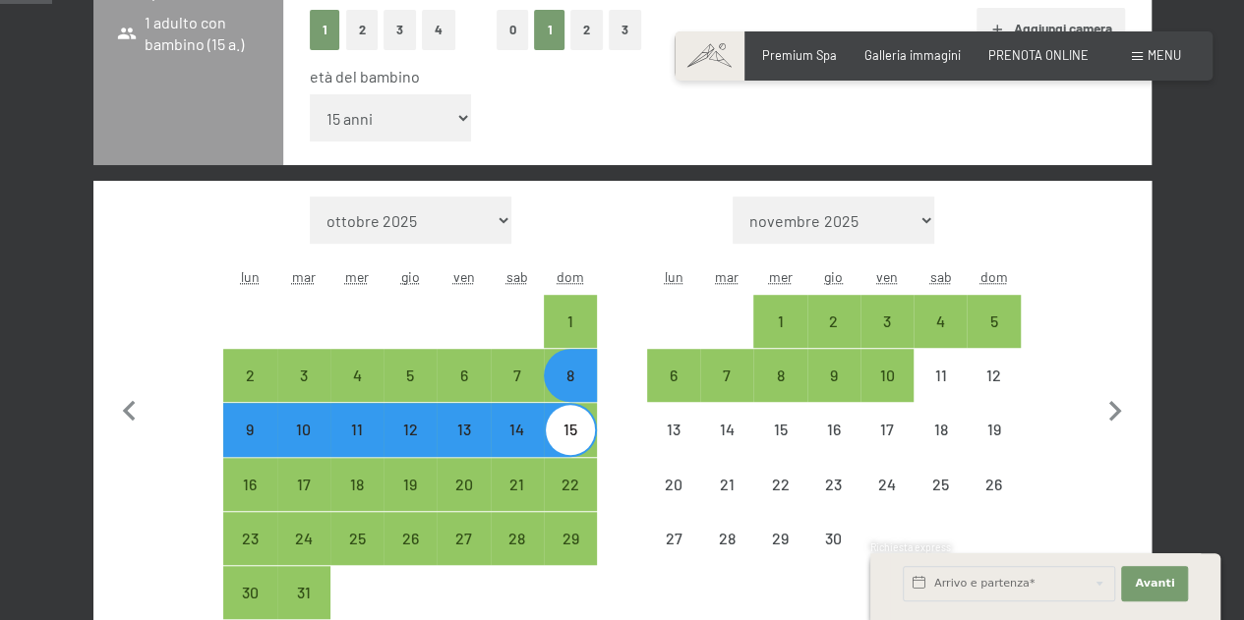
click at [560, 419] on div "15" at bounding box center [570, 429] width 49 height 49
select select "[DATE]"
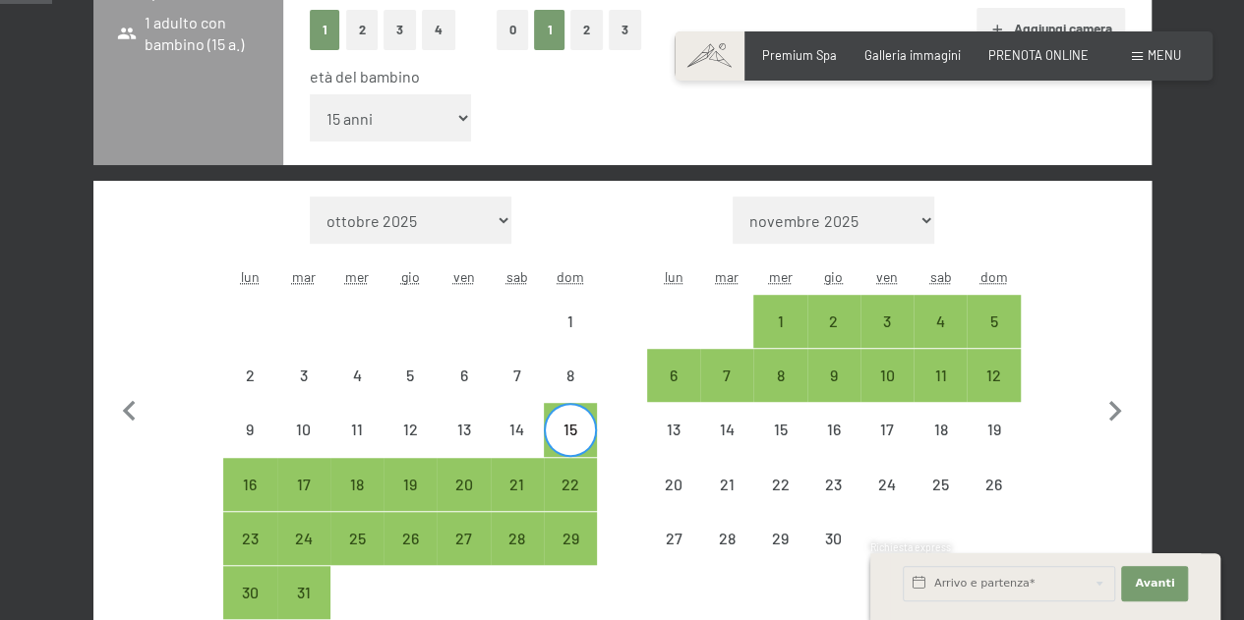
click at [519, 375] on span "Consenso marketing*" at bounding box center [506, 367] width 148 height 20
click at [422, 375] on input "Consenso marketing*" at bounding box center [412, 367] width 20 height 20
click at [505, 372] on span "Consenso marketing*" at bounding box center [506, 367] width 148 height 20
click at [422, 372] on input "Consenso marketing*" at bounding box center [412, 367] width 20 height 20
click at [515, 373] on span "Consenso marketing*" at bounding box center [506, 367] width 148 height 20
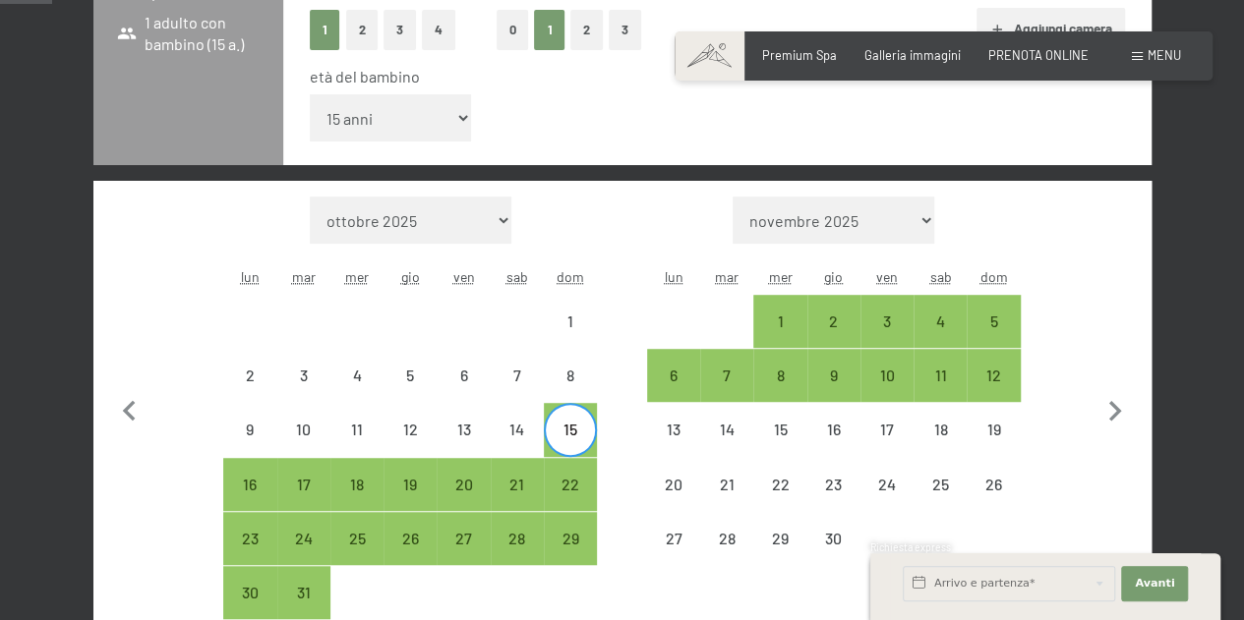
checkbox input "true"
click at [553, 433] on div "15" at bounding box center [570, 446] width 49 height 49
select select "[DATE]"
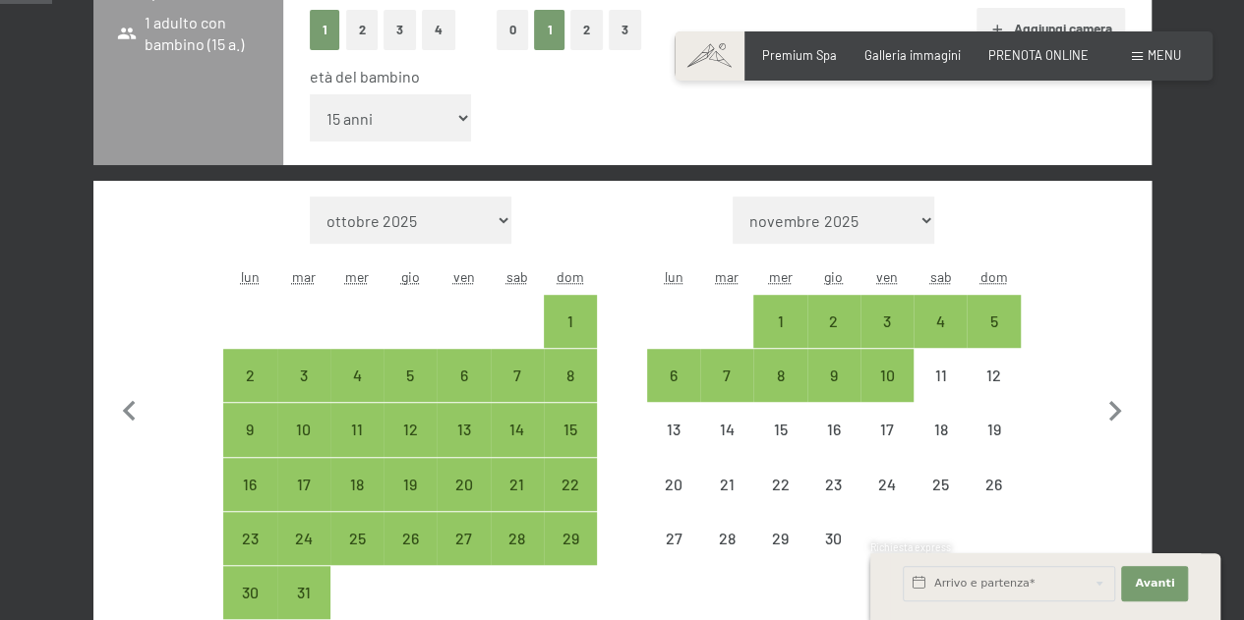
click at [511, 372] on span "Consenso marketing*" at bounding box center [506, 367] width 148 height 20
click at [422, 372] on input "Consenso marketing*" at bounding box center [412, 367] width 20 height 20
click at [513, 373] on span "Consenso marketing*" at bounding box center [506, 367] width 148 height 20
click at [422, 373] on input "Consenso marketing*" at bounding box center [412, 367] width 20 height 20
click at [514, 373] on span "Consenso marketing*" at bounding box center [506, 367] width 148 height 20
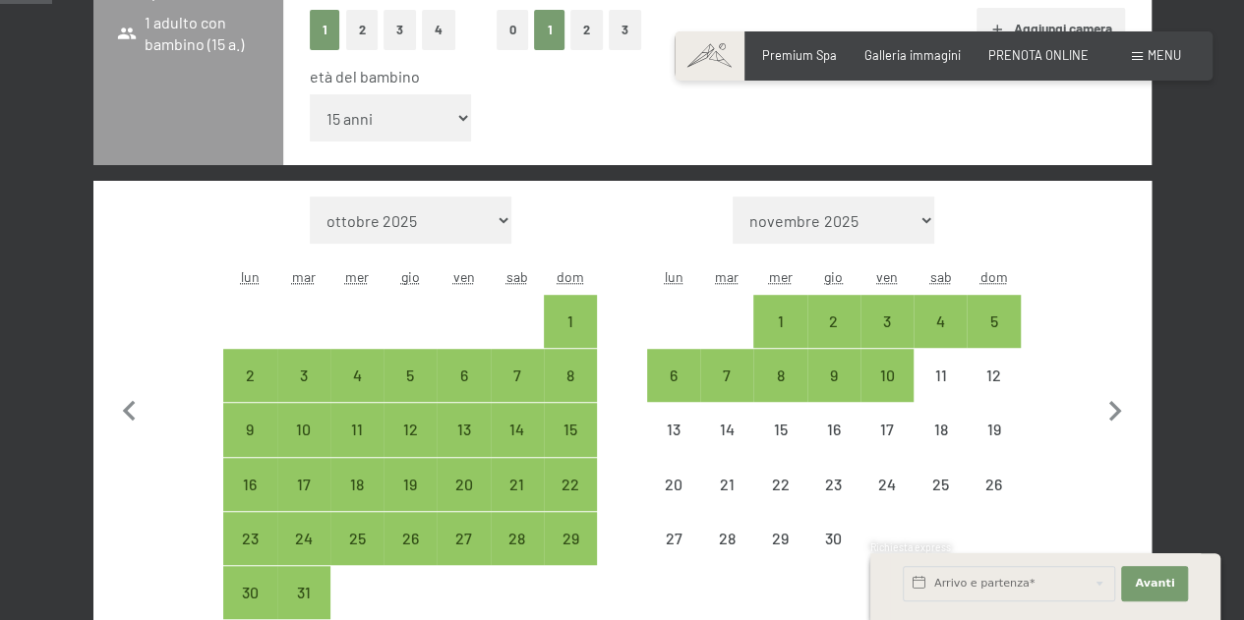
click at [422, 373] on input "Consenso marketing*" at bounding box center [412, 367] width 20 height 20
checkbox input "true"
click at [523, 391] on div "7" at bounding box center [517, 392] width 49 height 49
select select "[DATE]"
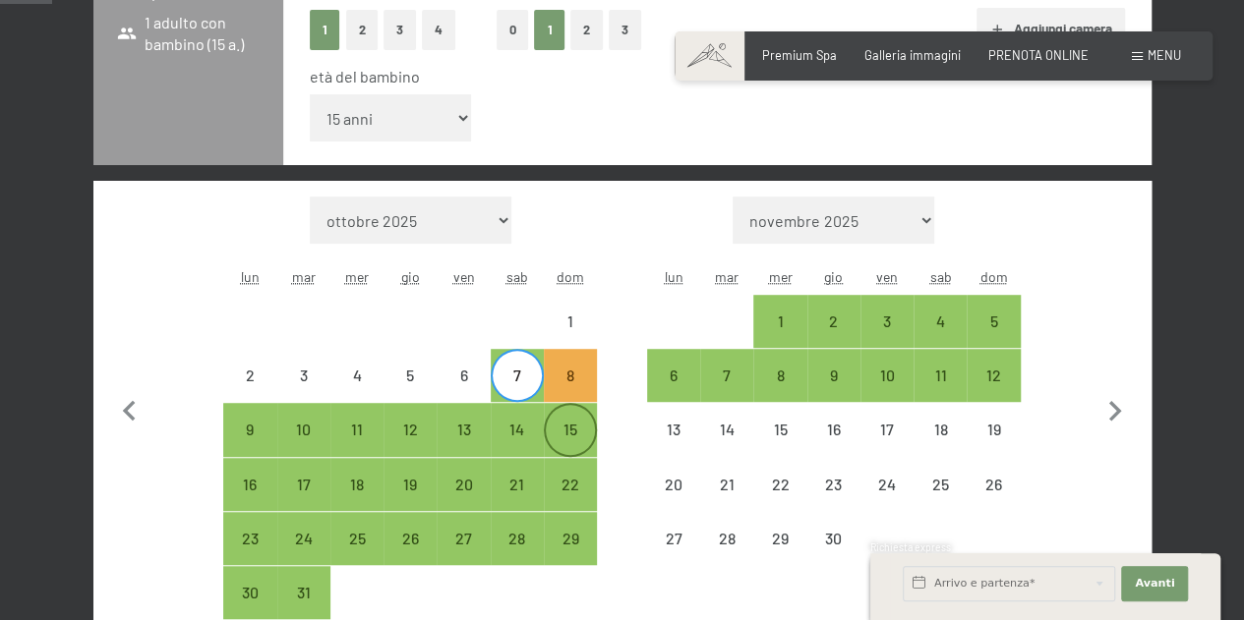
click at [565, 432] on div "15" at bounding box center [570, 446] width 49 height 49
select select "[DATE]"
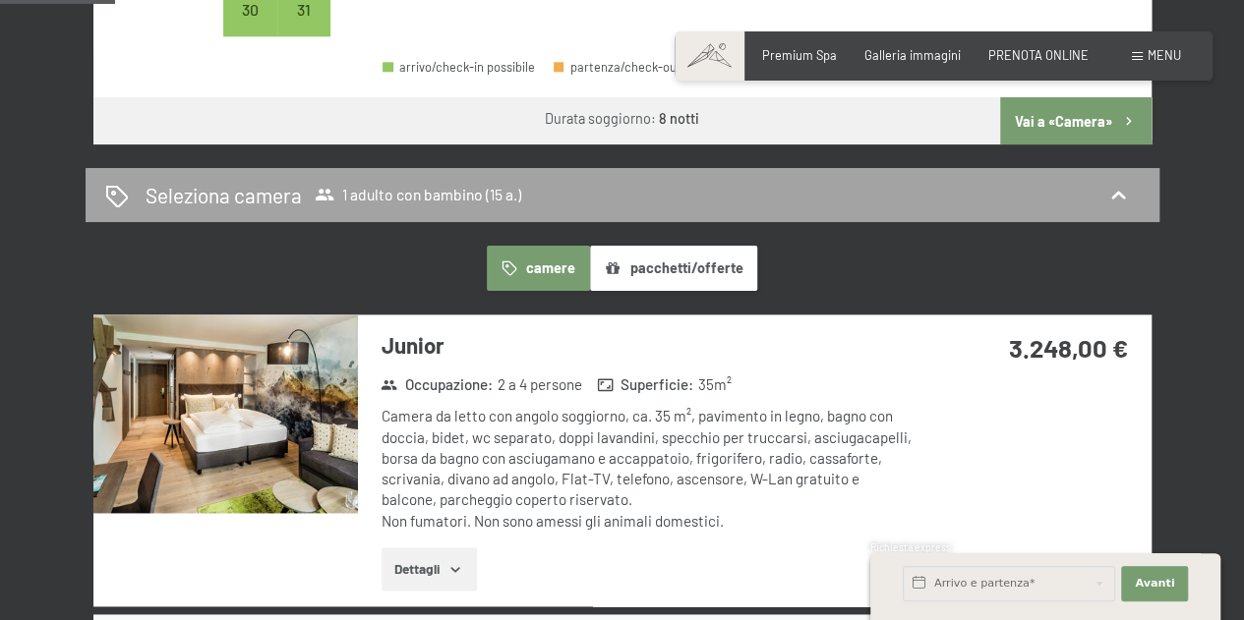
scroll to position [1082, 0]
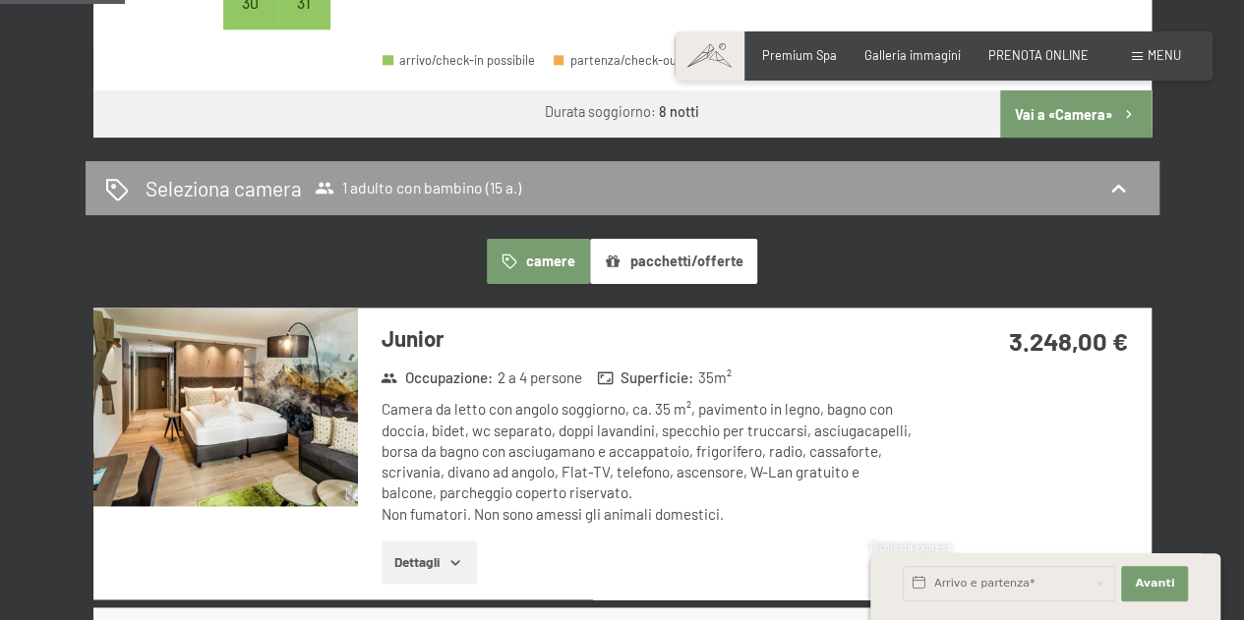
click at [1047, 108] on button "Vai a «Camera»" at bounding box center [1075, 113] width 150 height 47
select select "[DATE]"
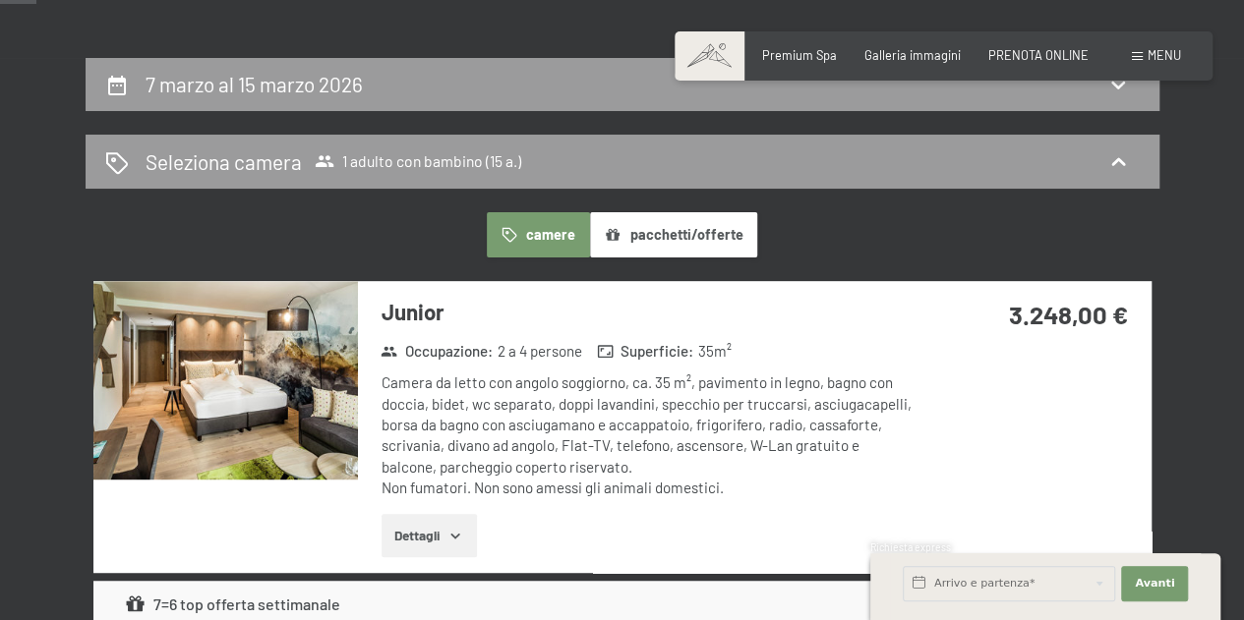
scroll to position [289, 0]
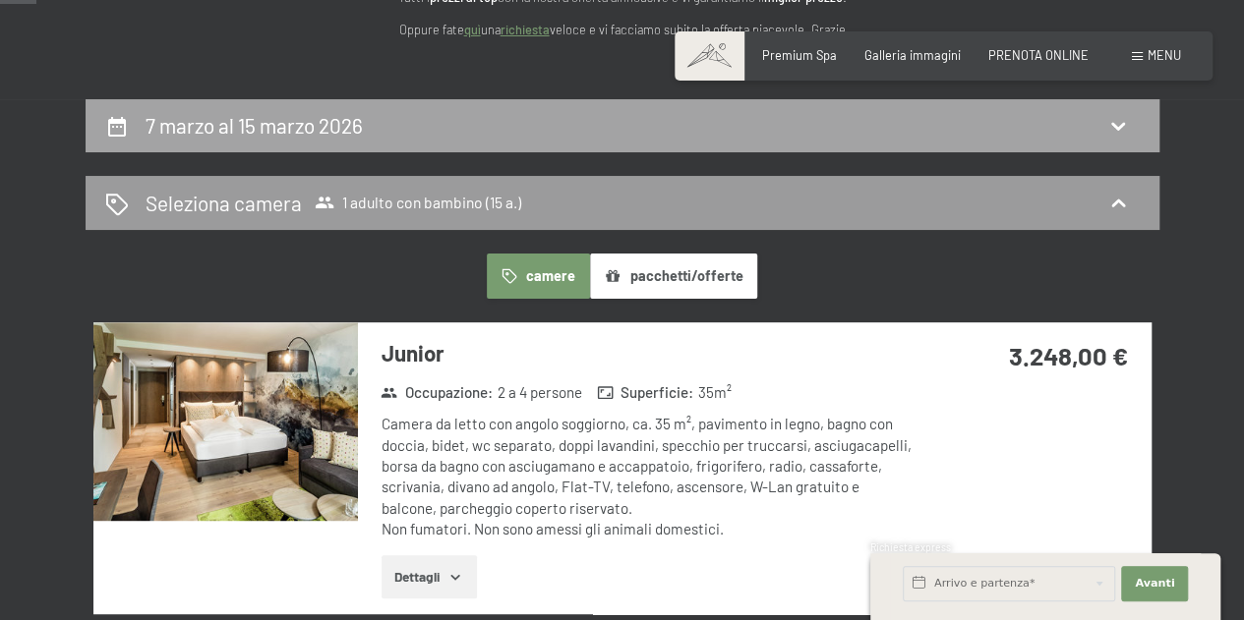
click at [1117, 123] on icon at bounding box center [1118, 126] width 24 height 24
select select "15"
select select "[DATE]"
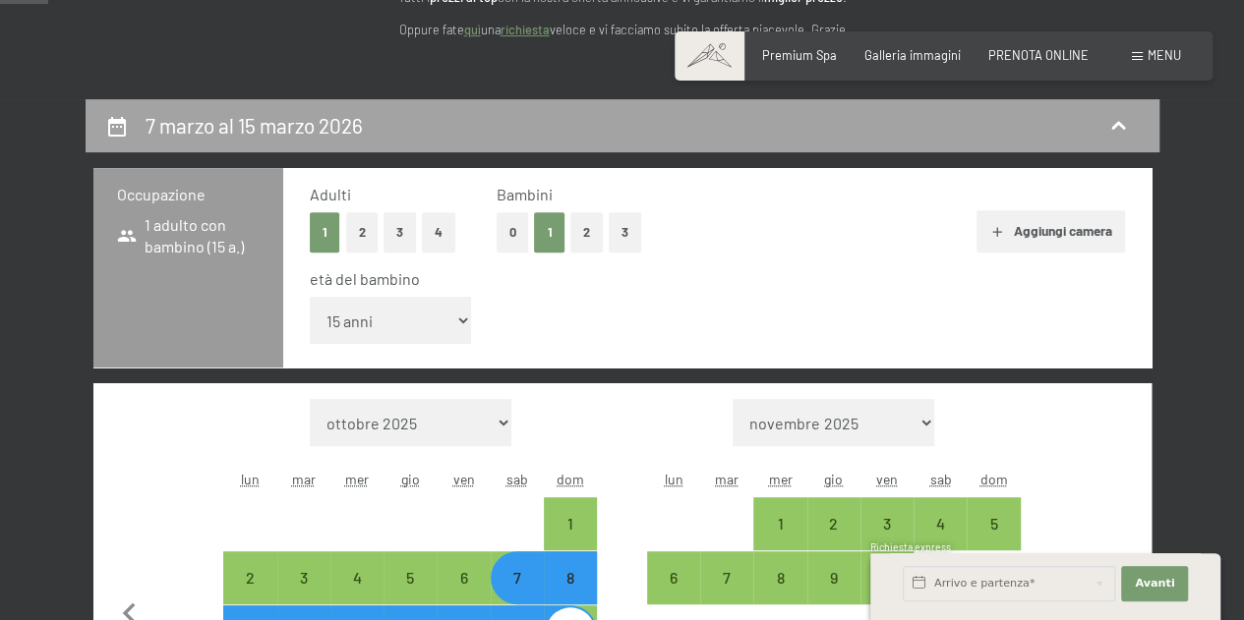
scroll to position [387, 0]
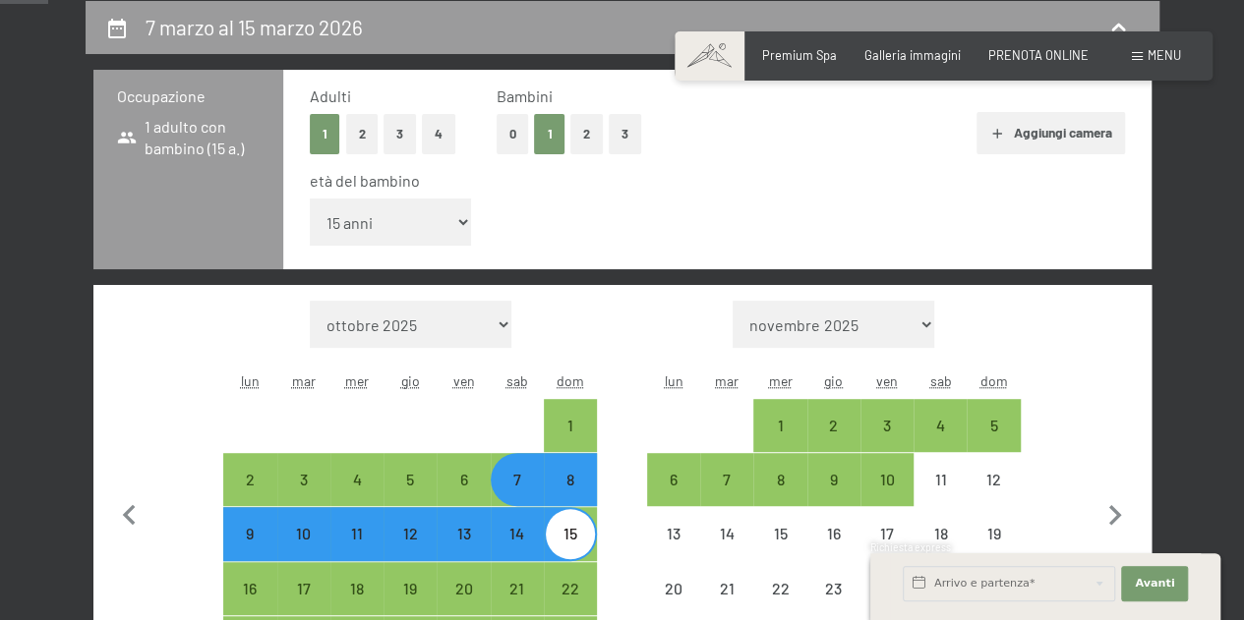
click at [560, 542] on div "15" at bounding box center [570, 550] width 49 height 49
select select "[DATE]"
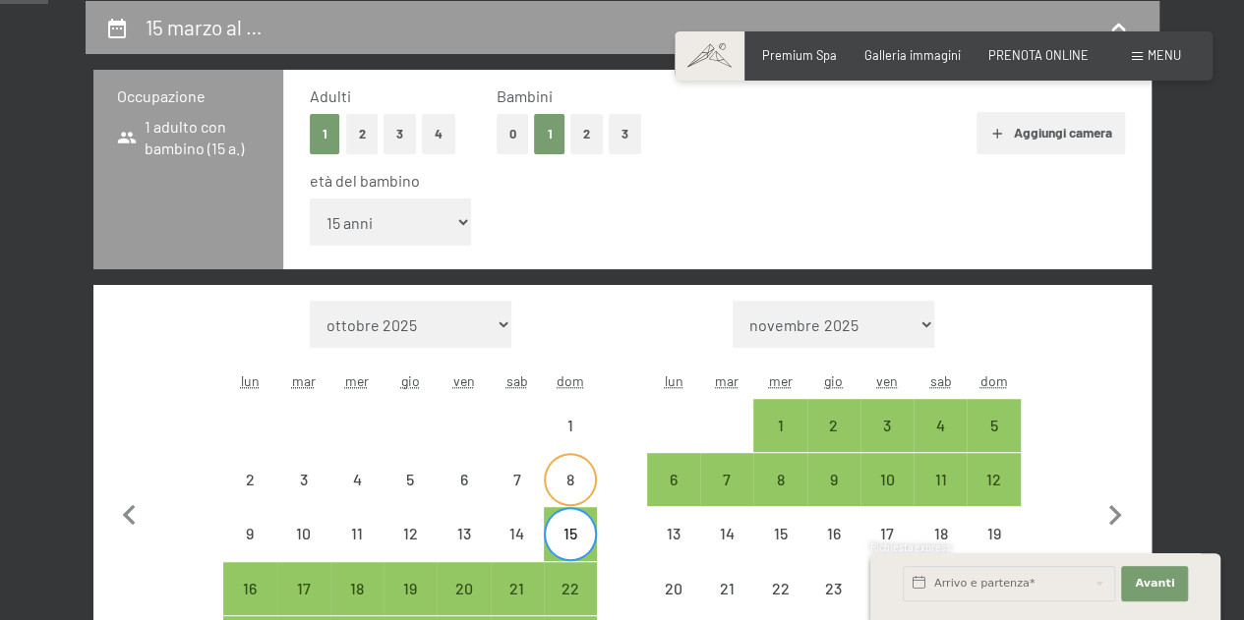
click at [572, 478] on div "8" at bounding box center [570, 496] width 49 height 49
select select "[DATE]"
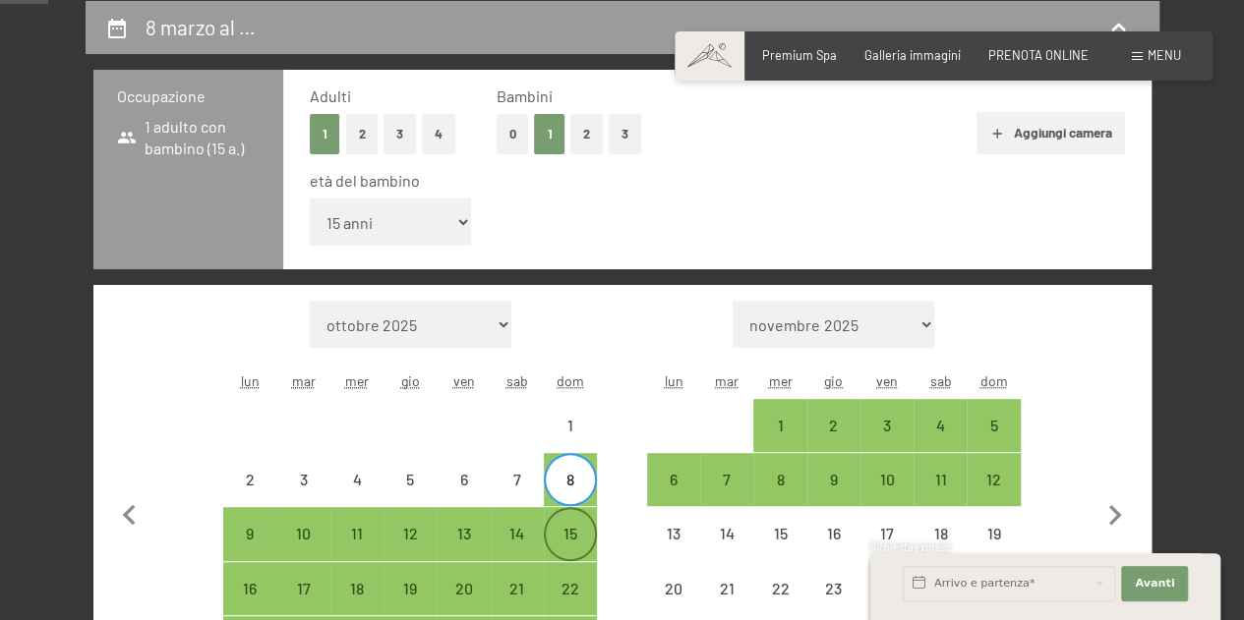
click at [571, 519] on div "15" at bounding box center [570, 533] width 49 height 49
select select "[DATE]"
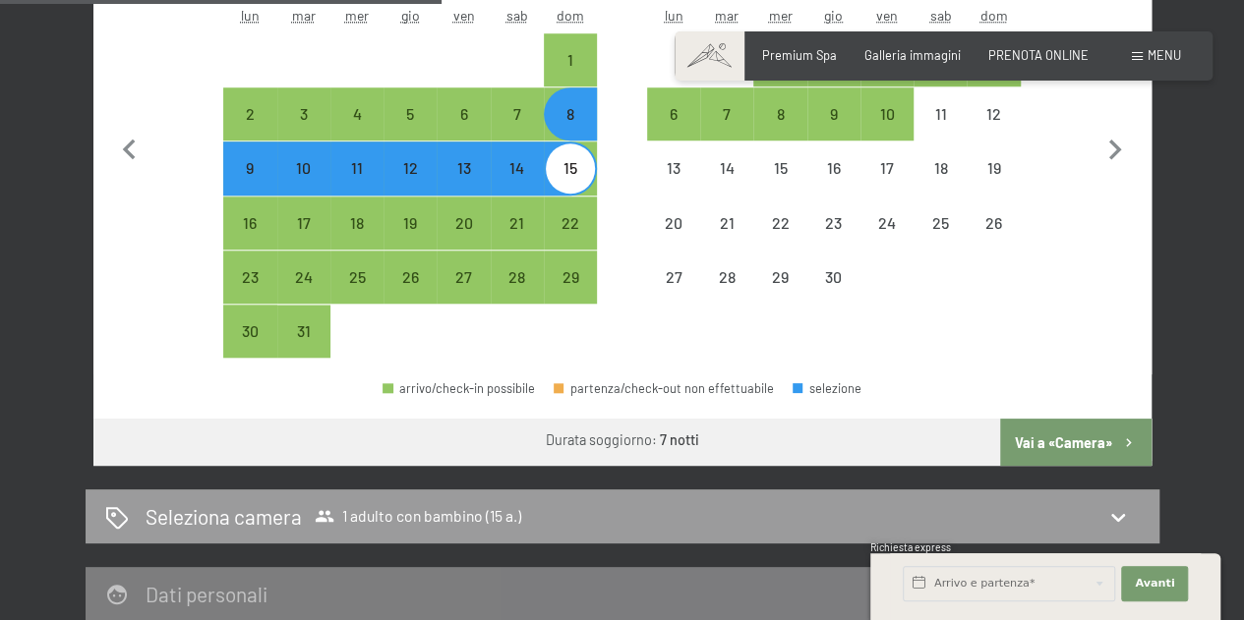
scroll to position [781, 0]
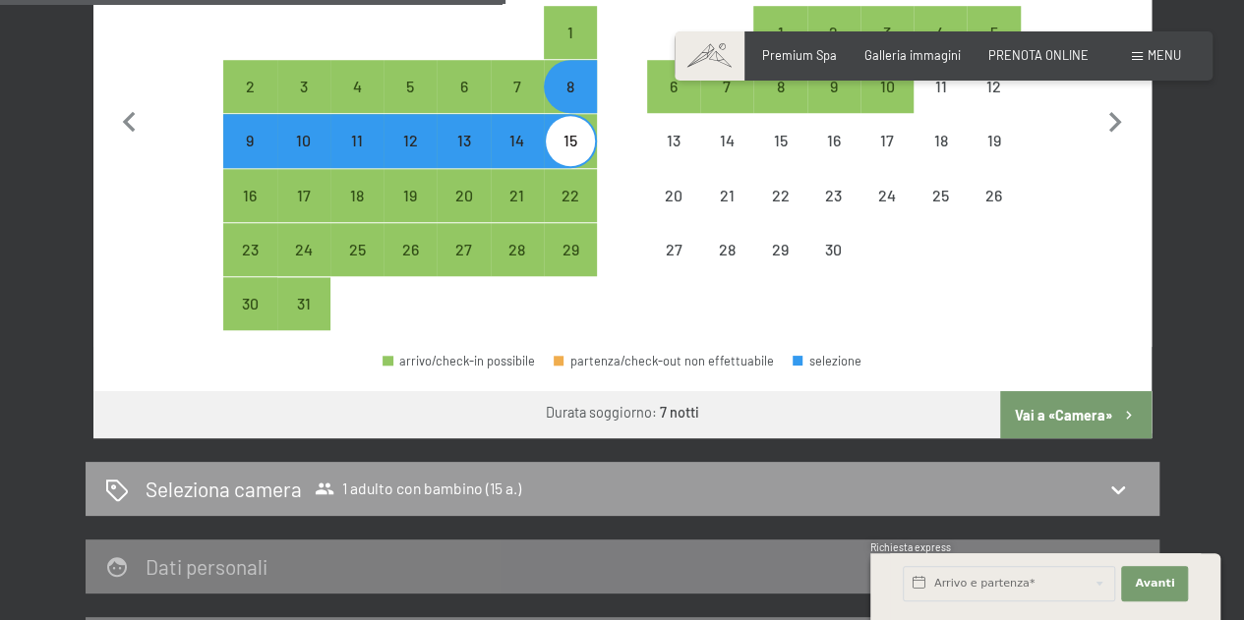
click at [1060, 404] on button "Vai a «Camera»" at bounding box center [1075, 414] width 150 height 47
select select "[DATE]"
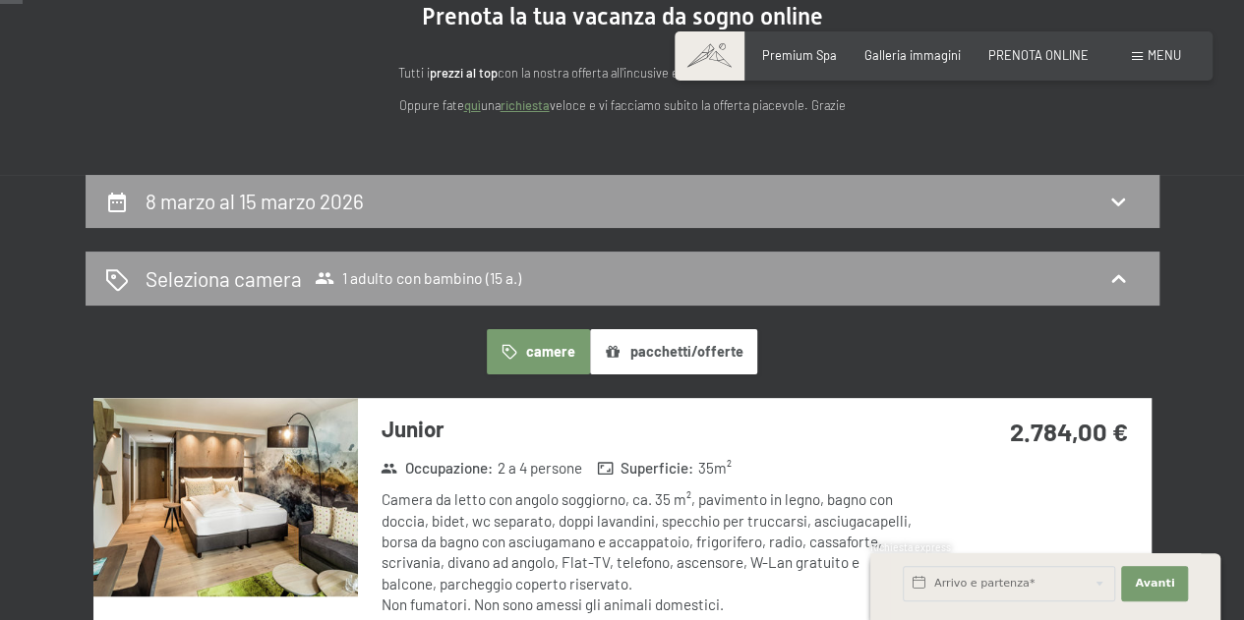
scroll to position [191, 0]
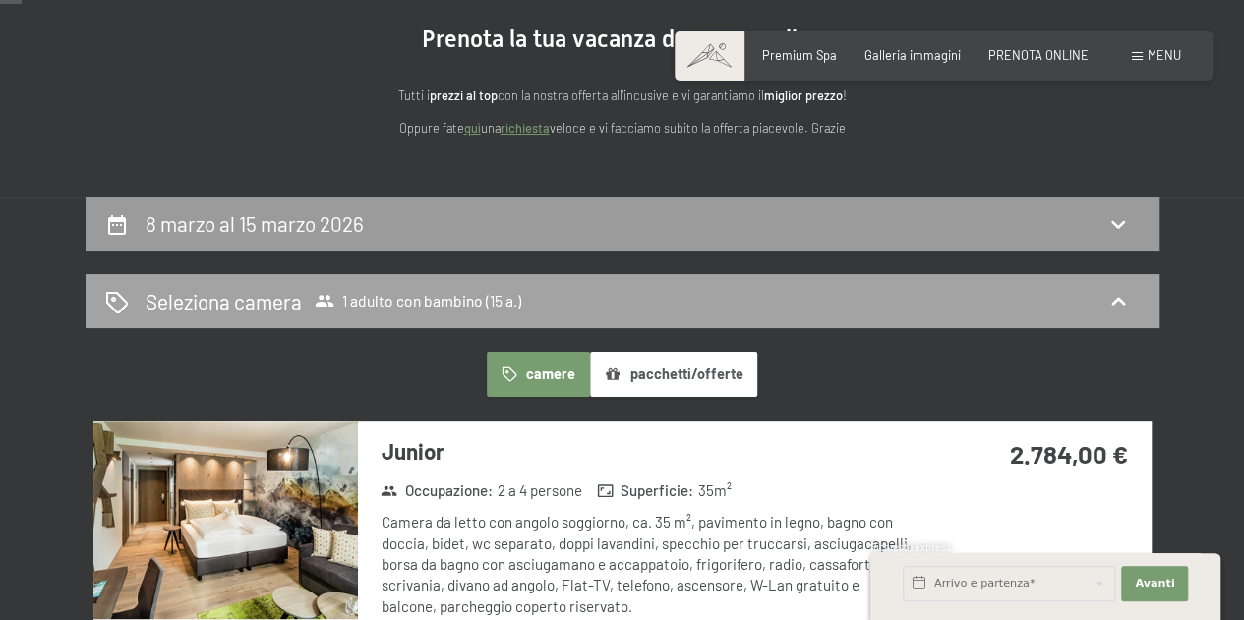
click at [1116, 297] on icon at bounding box center [1118, 301] width 14 height 8
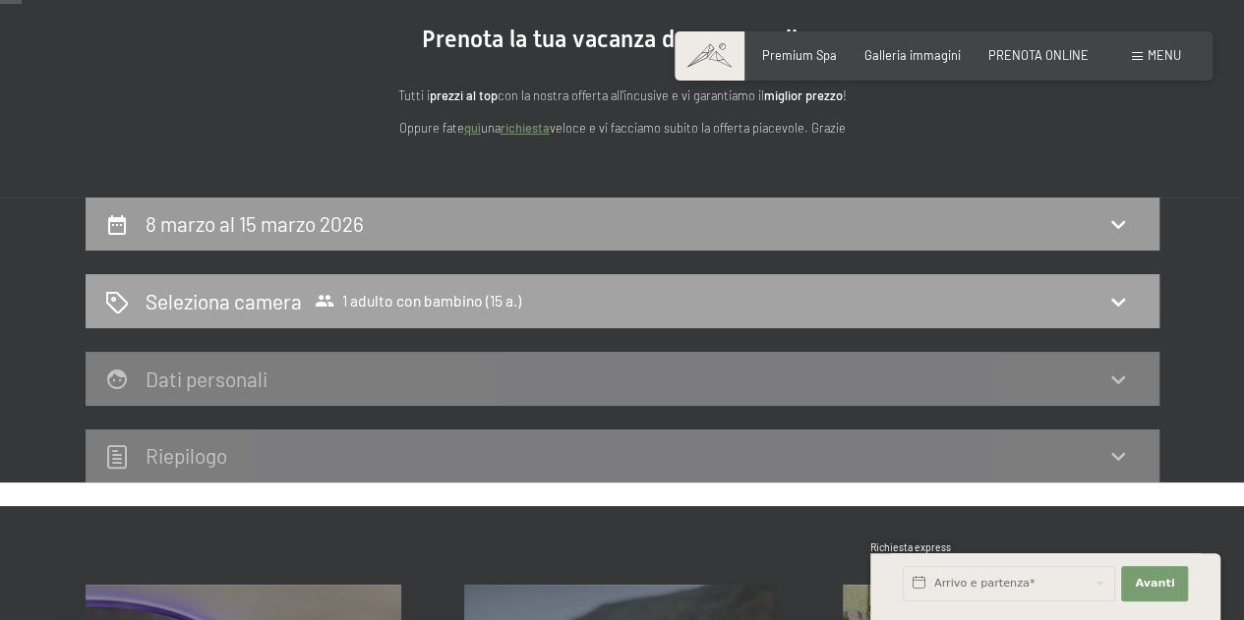
click at [1116, 297] on icon at bounding box center [1118, 302] width 24 height 24
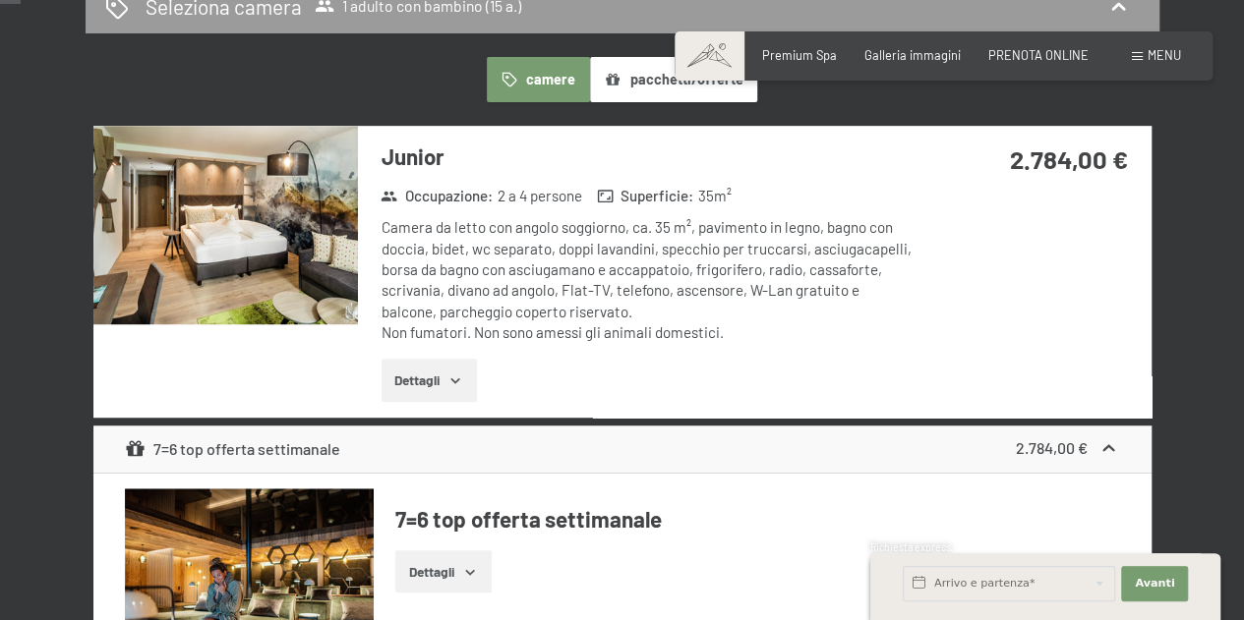
scroll to position [0, 0]
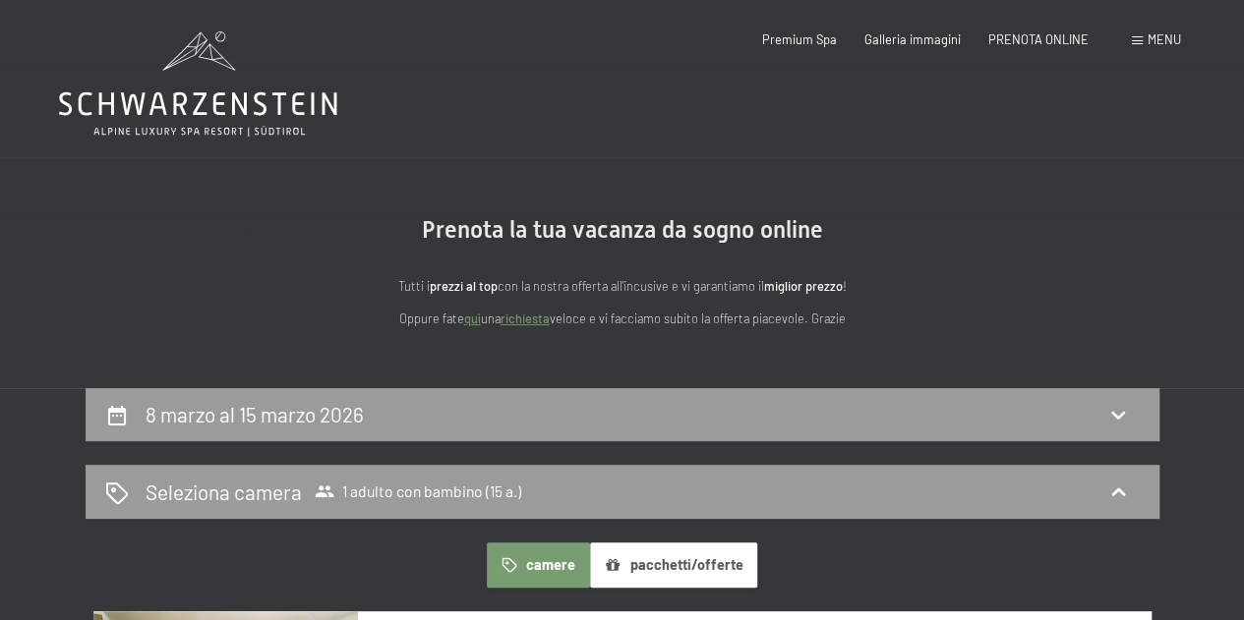
drag, startPoint x: 0, startPoint y: 47, endPoint x: 1007, endPoint y: 302, distance: 1038.6
click at [1007, 302] on div "Tutti i prezzi al top con la nostra offerta all'incusive e vi garantiamo il mig…" at bounding box center [622, 302] width 787 height 53
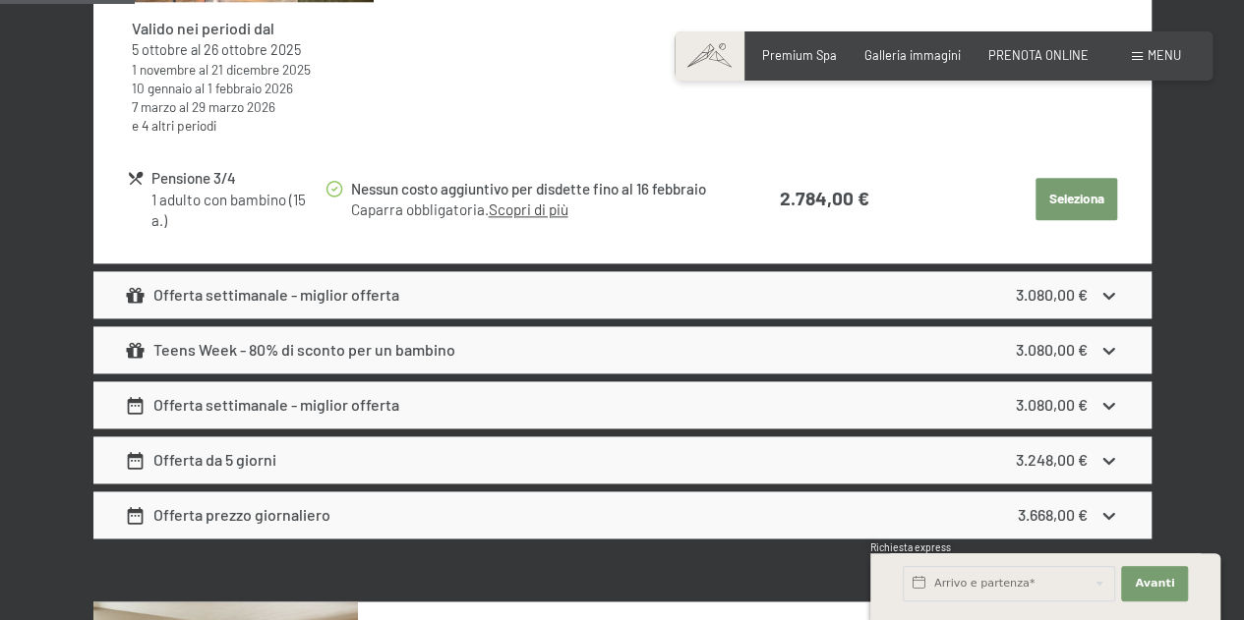
scroll to position [1180, 0]
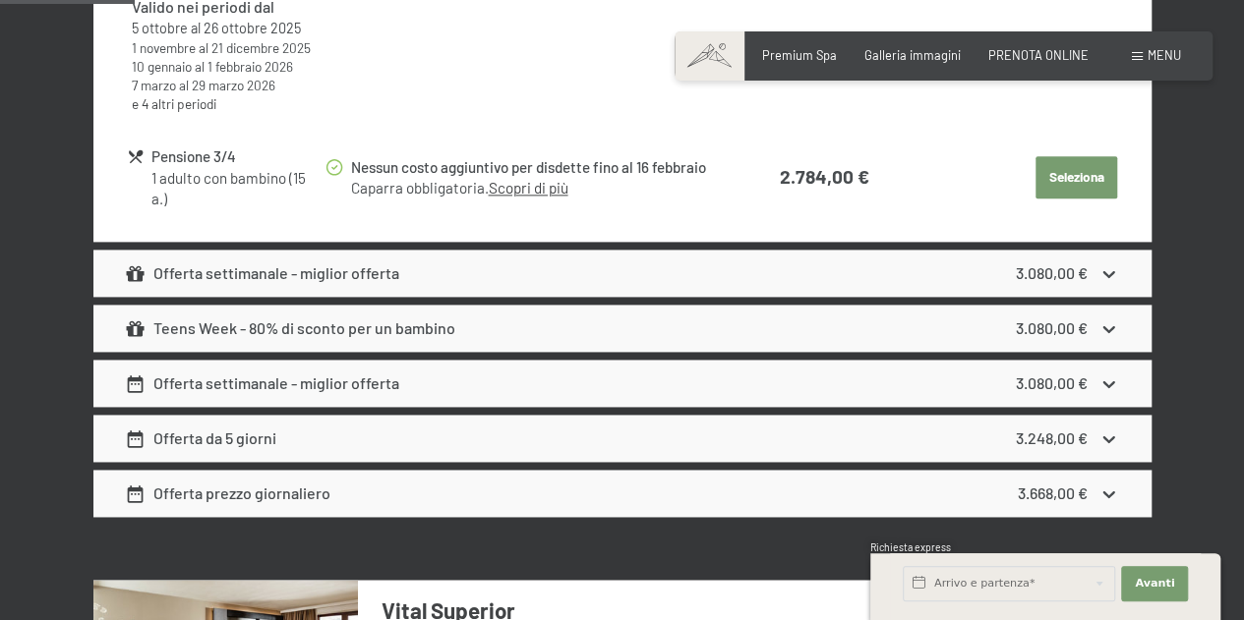
click at [1106, 326] on icon at bounding box center [1108, 329] width 21 height 21
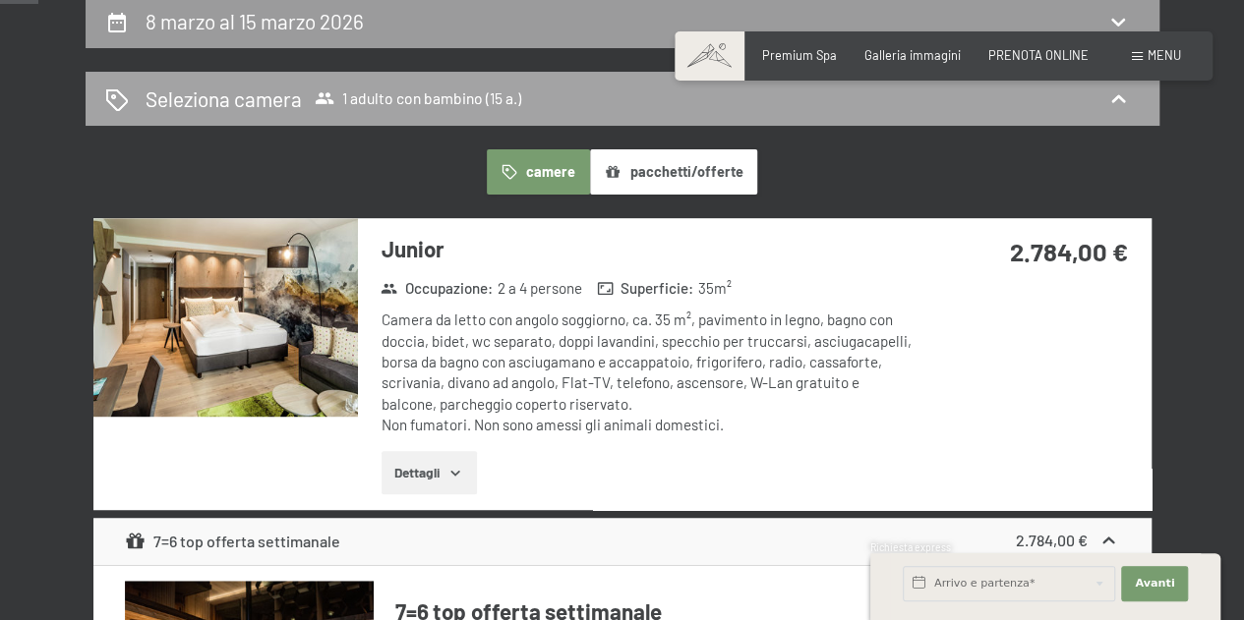
scroll to position [295, 0]
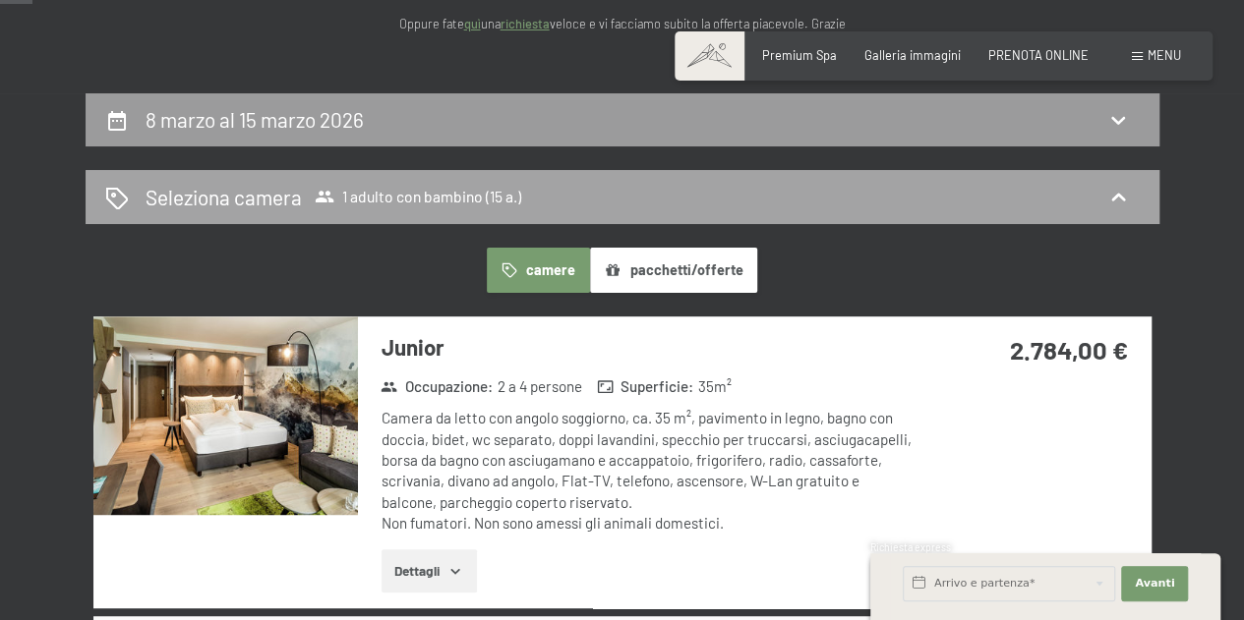
click at [1118, 193] on icon at bounding box center [1118, 197] width 14 height 8
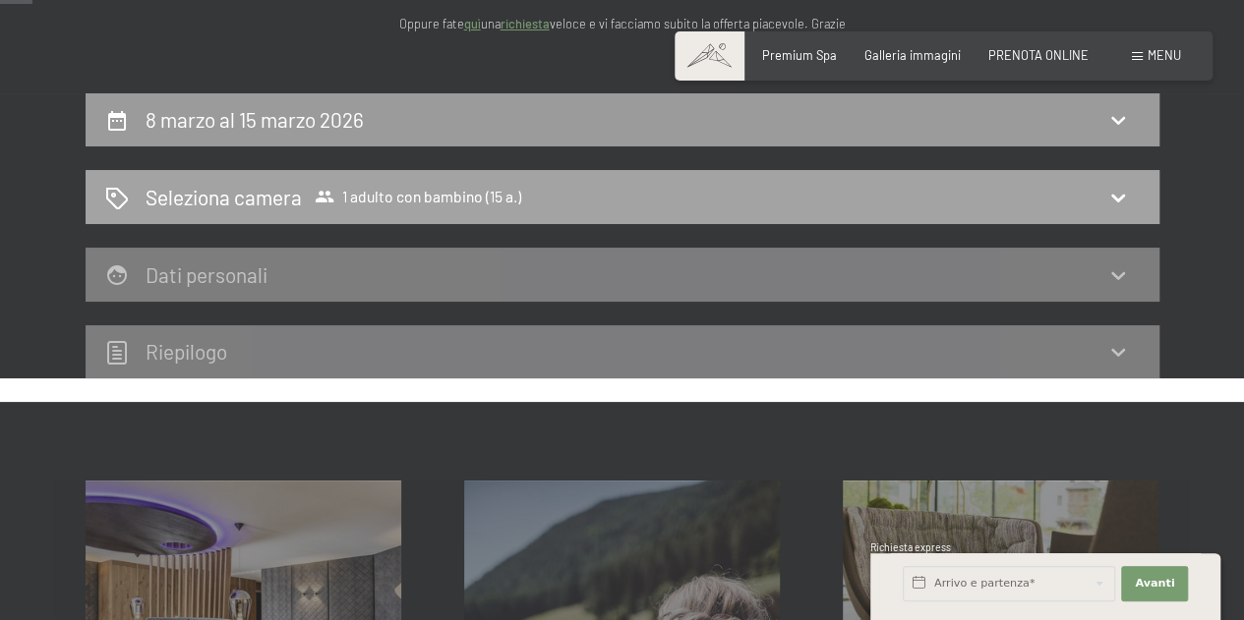
click at [454, 186] on span "Seleziona camera 1 adulto con bambino (15 a.)" at bounding box center [334, 197] width 376 height 29
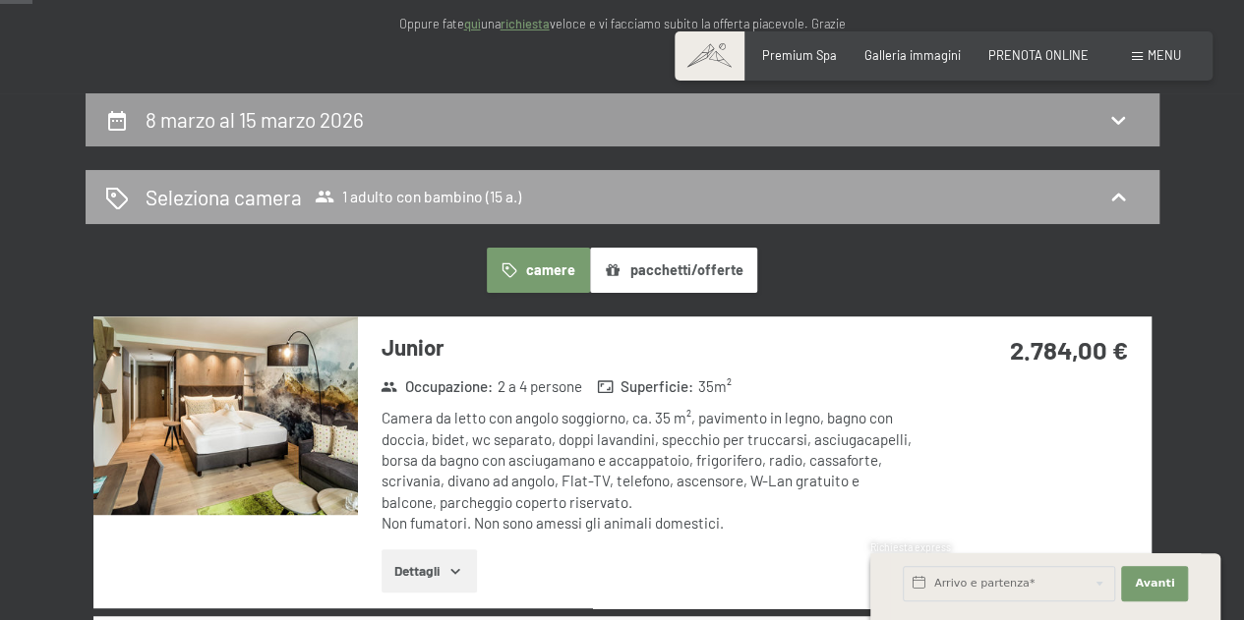
click at [229, 188] on h2 "Seleziona camera" at bounding box center [224, 197] width 156 height 29
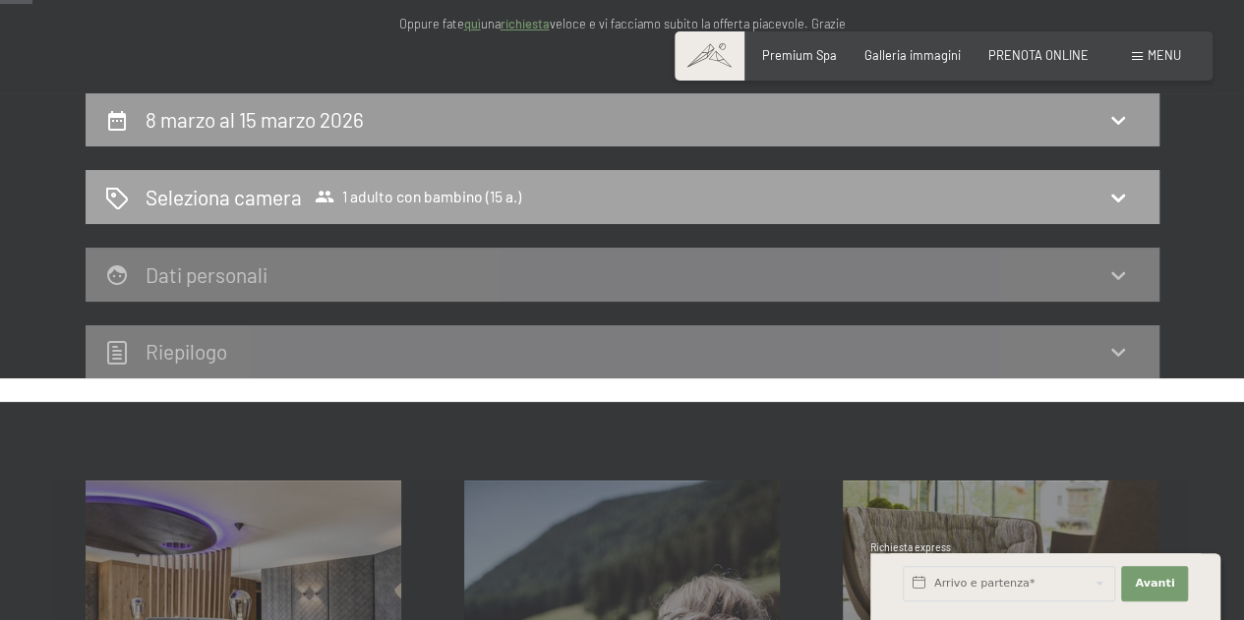
click at [271, 194] on h2 "Seleziona camera" at bounding box center [224, 197] width 156 height 29
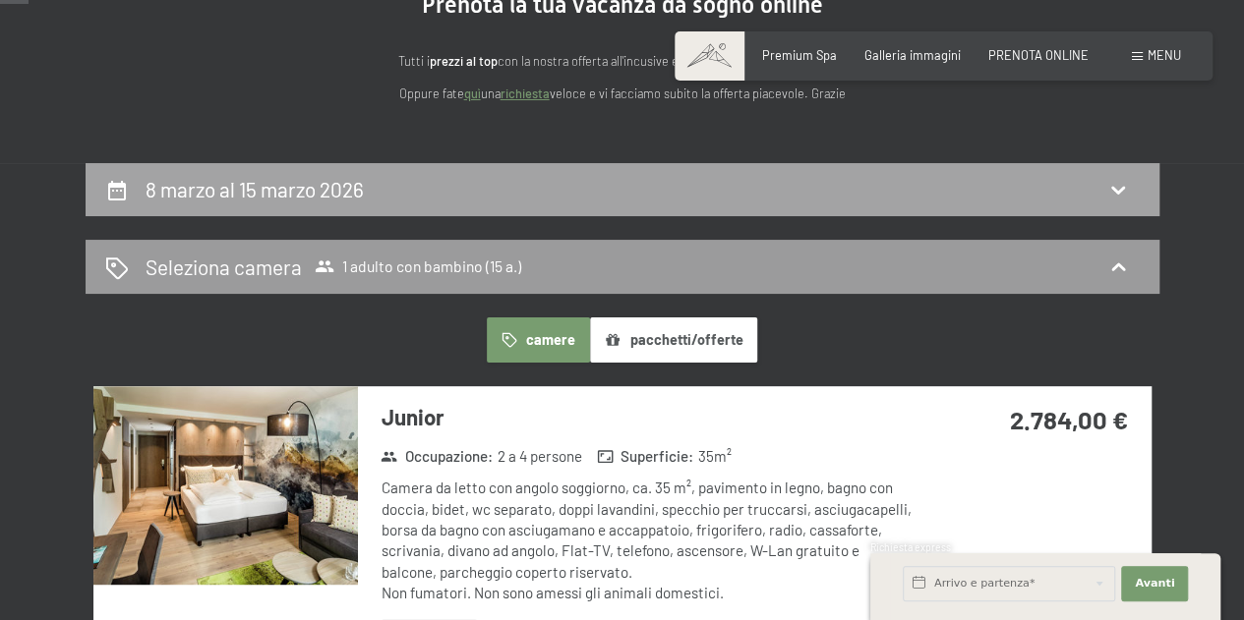
scroll to position [197, 0]
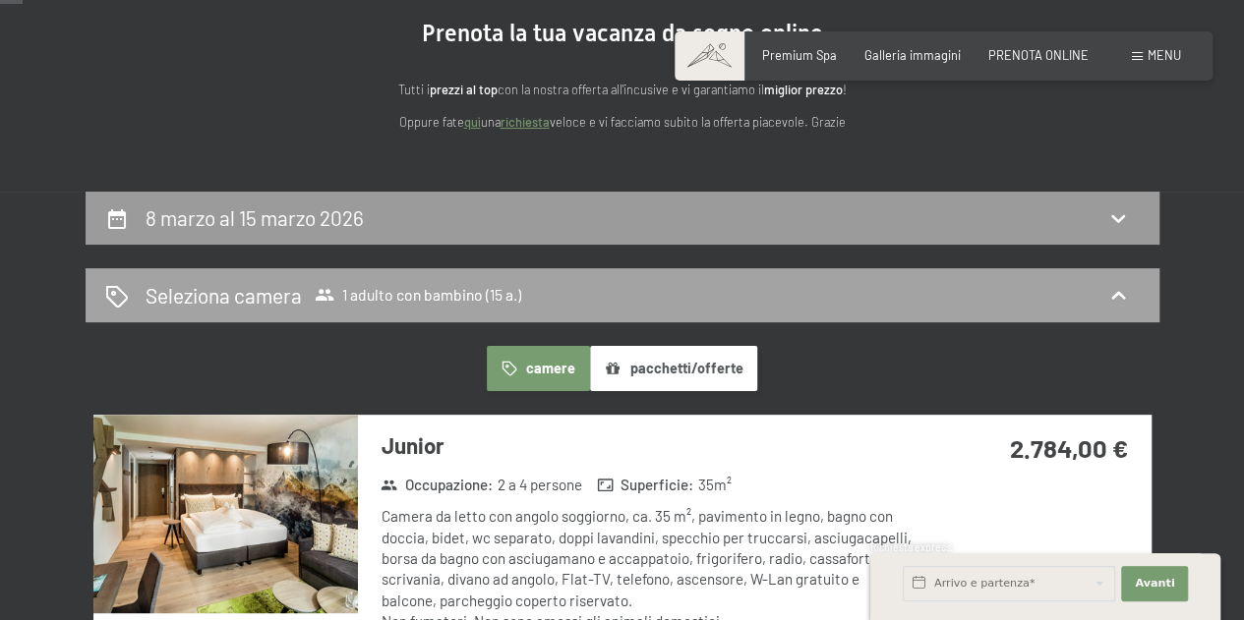
click at [1117, 288] on icon at bounding box center [1118, 296] width 24 height 24
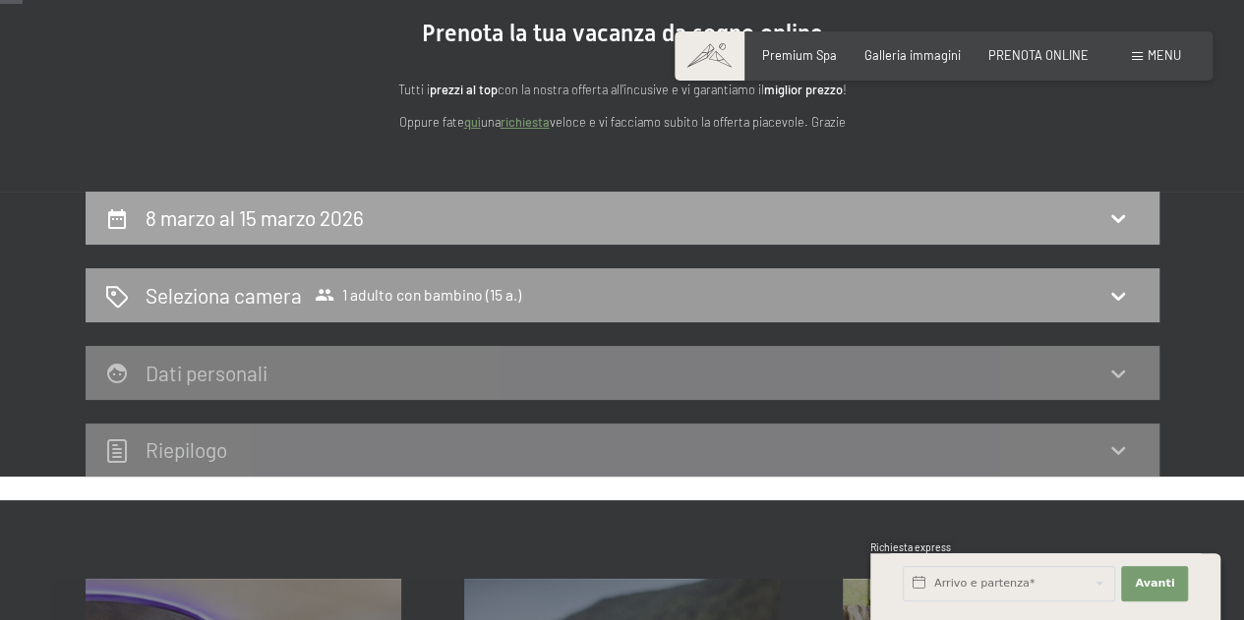
click at [260, 221] on h2 "8 marzo al 15 marzo 2026" at bounding box center [255, 218] width 218 height 25
select select "15"
select select "[DATE]"
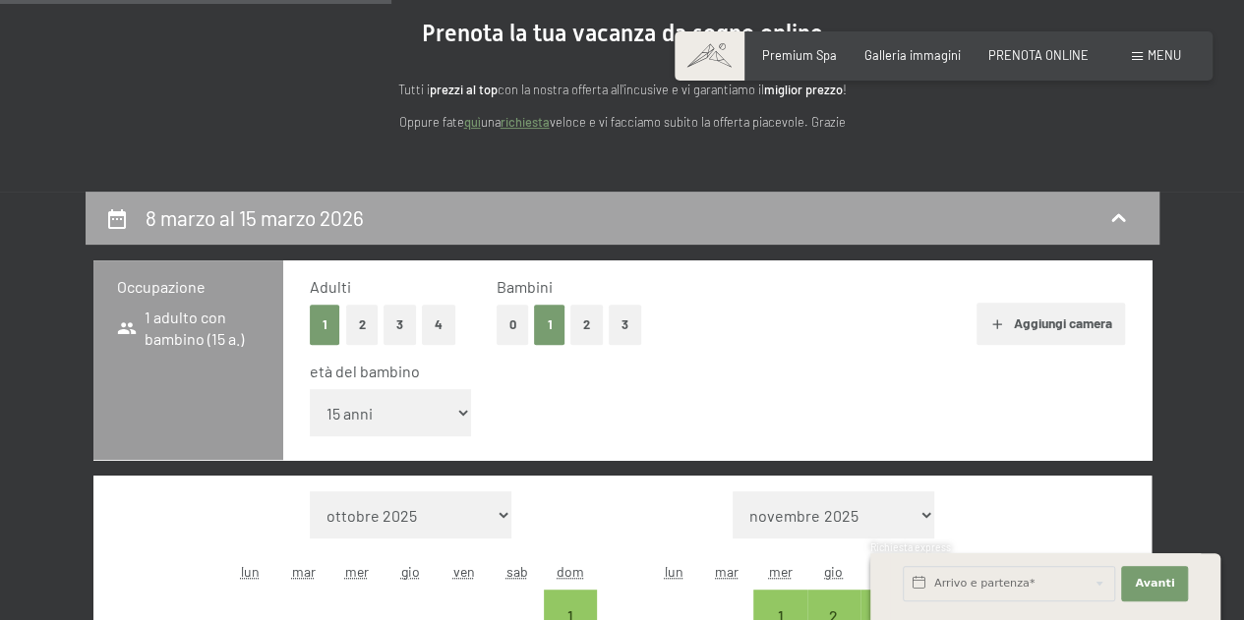
scroll to position [387, 0]
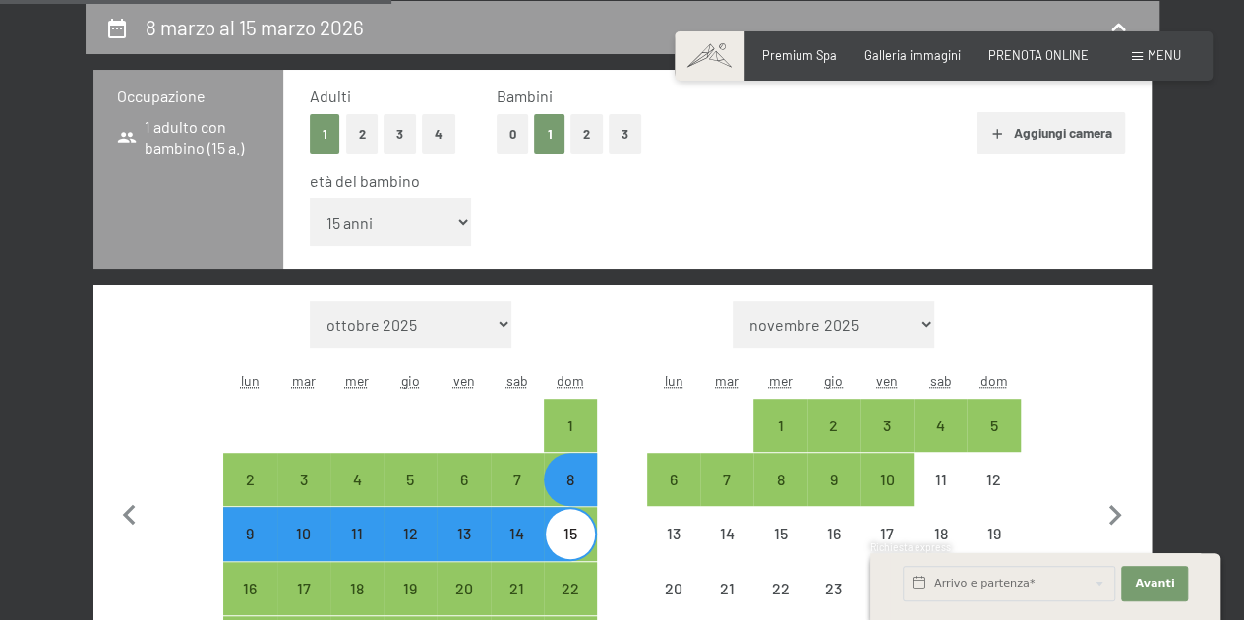
click at [510, 129] on button "0" at bounding box center [513, 134] width 32 height 40
select select "[DATE]"
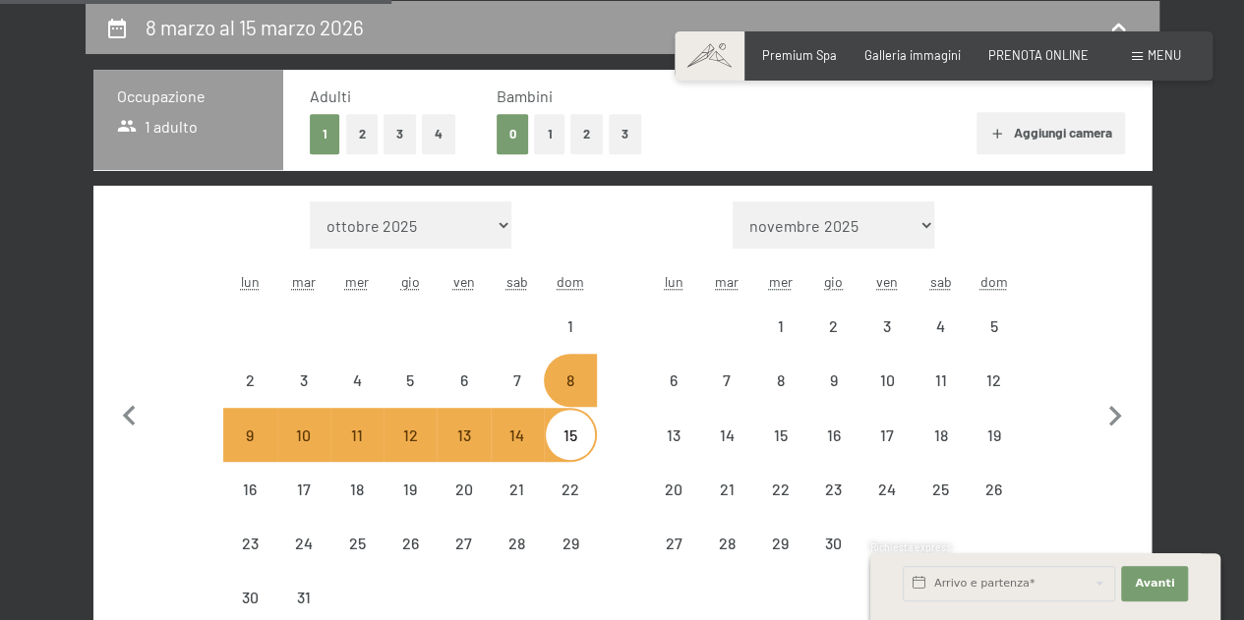
select select "[DATE]"
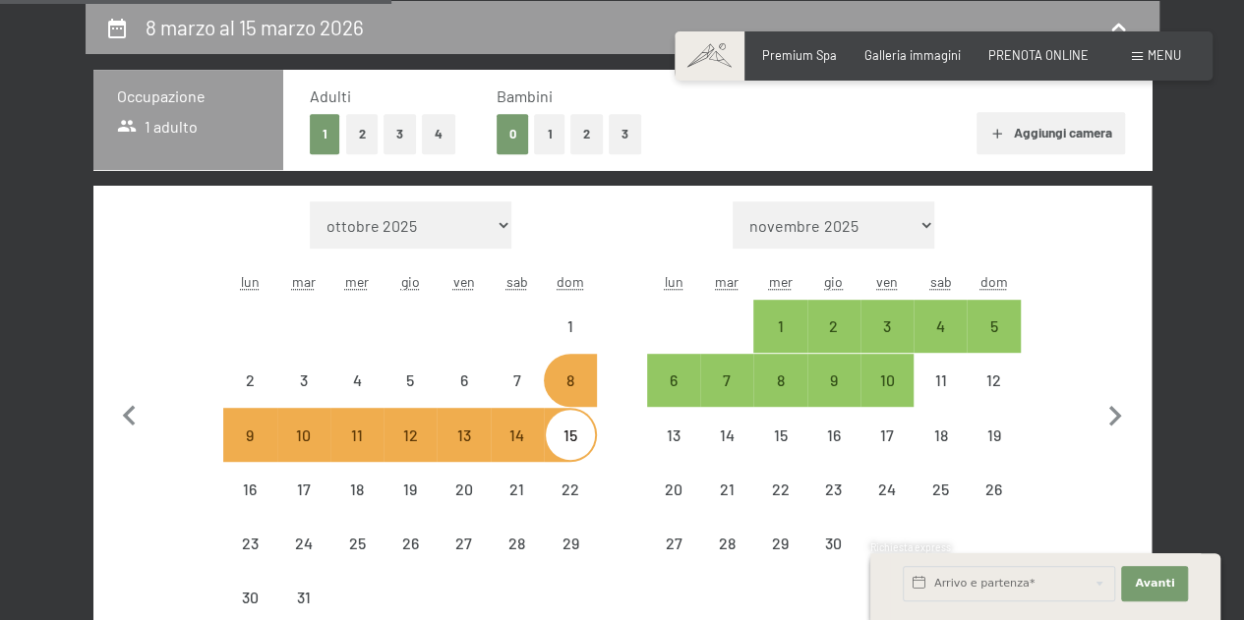
select select "[DATE]"
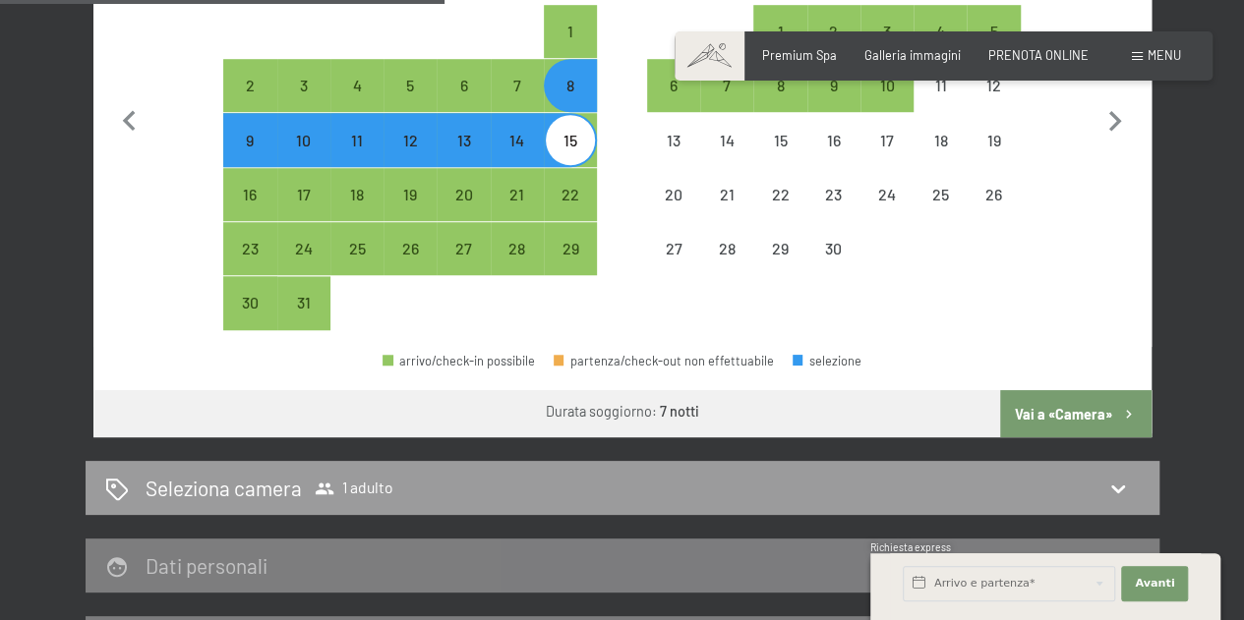
click at [1047, 412] on button "Vai a «Camera»" at bounding box center [1075, 413] width 150 height 47
select select "[DATE]"
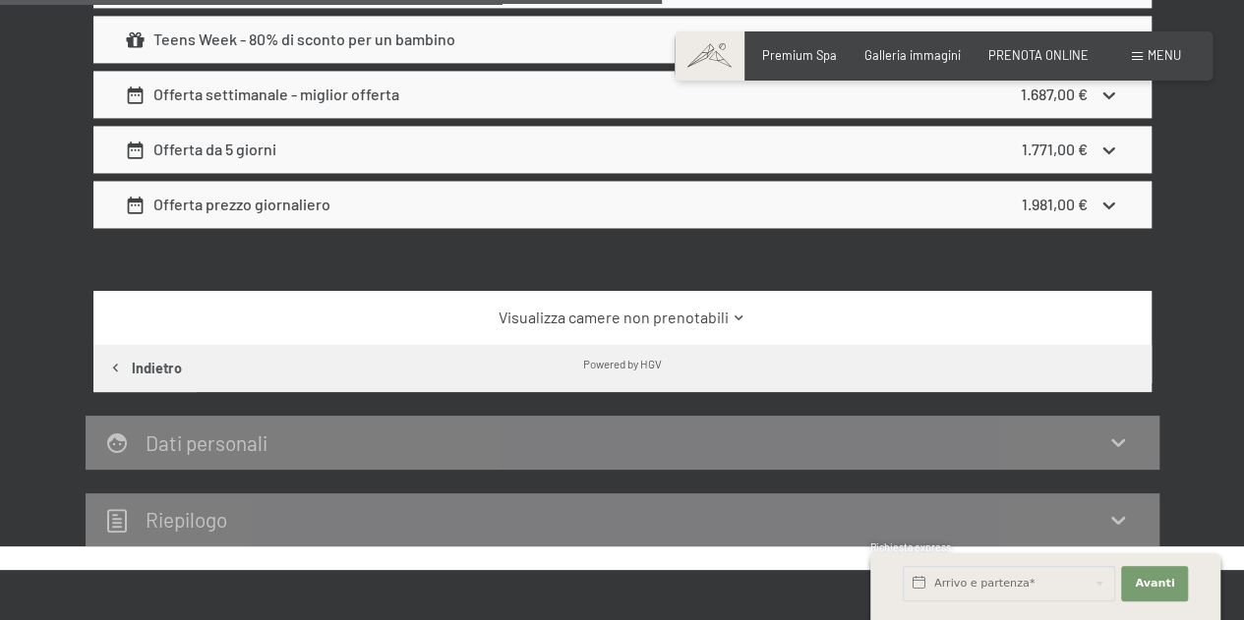
scroll to position [1567, 0]
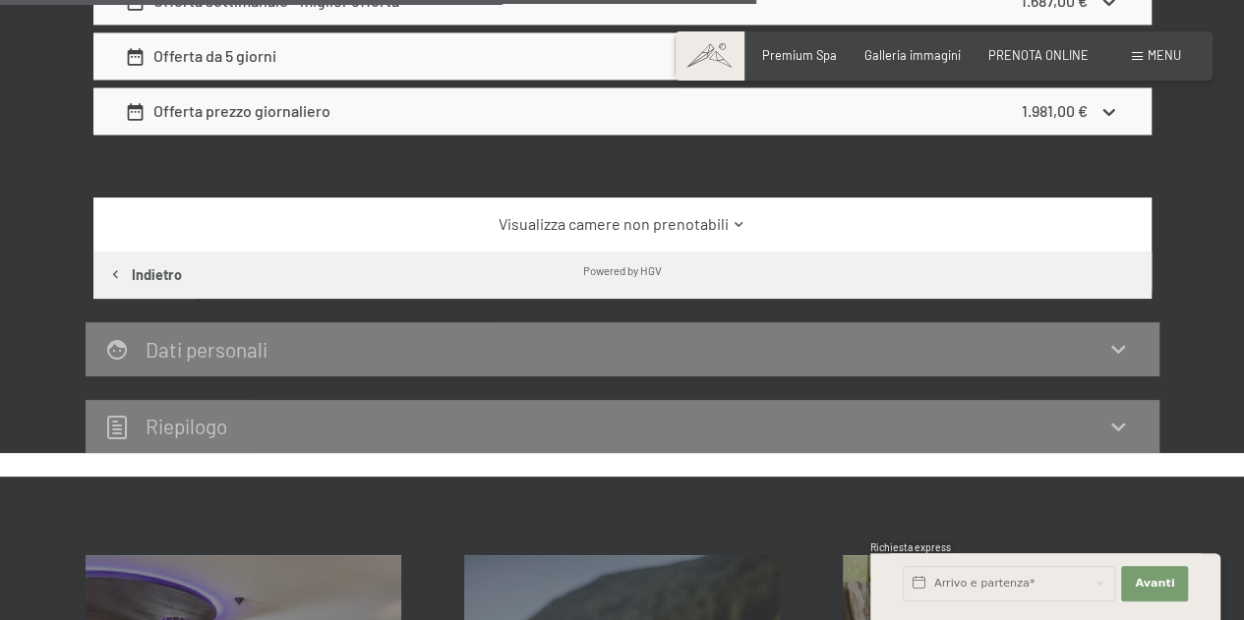
click at [701, 221] on link "Visualizza camere non prenotabili" at bounding box center [622, 224] width 994 height 22
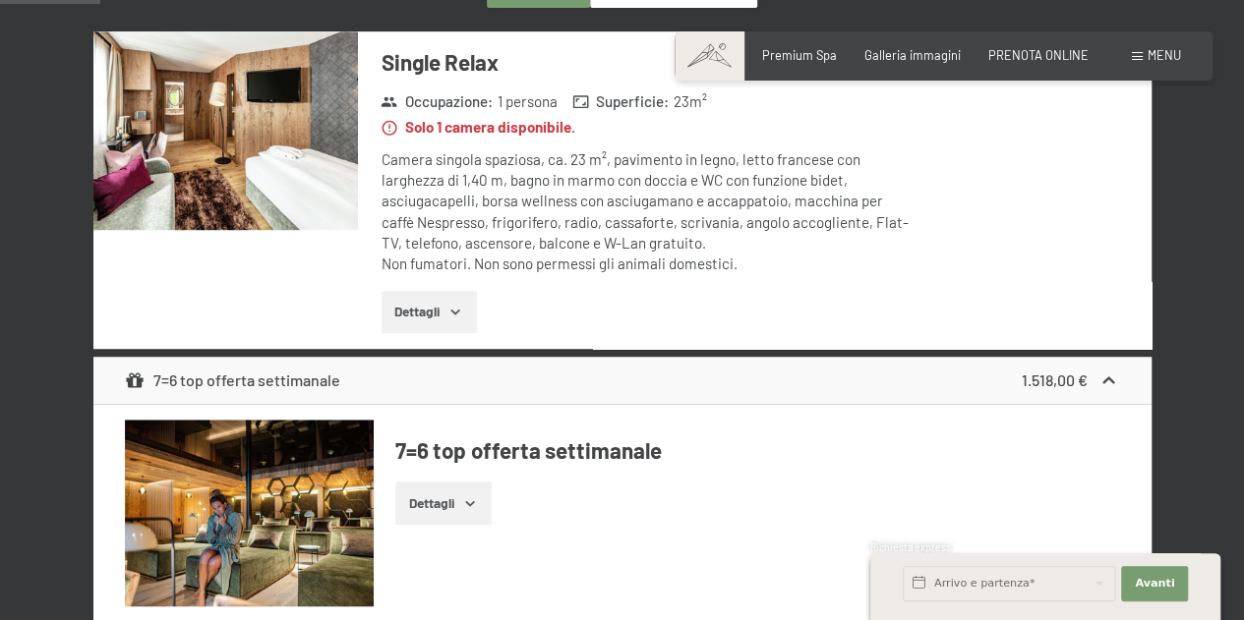
scroll to position [486, 0]
